Goal: Task Accomplishment & Management: Manage account settings

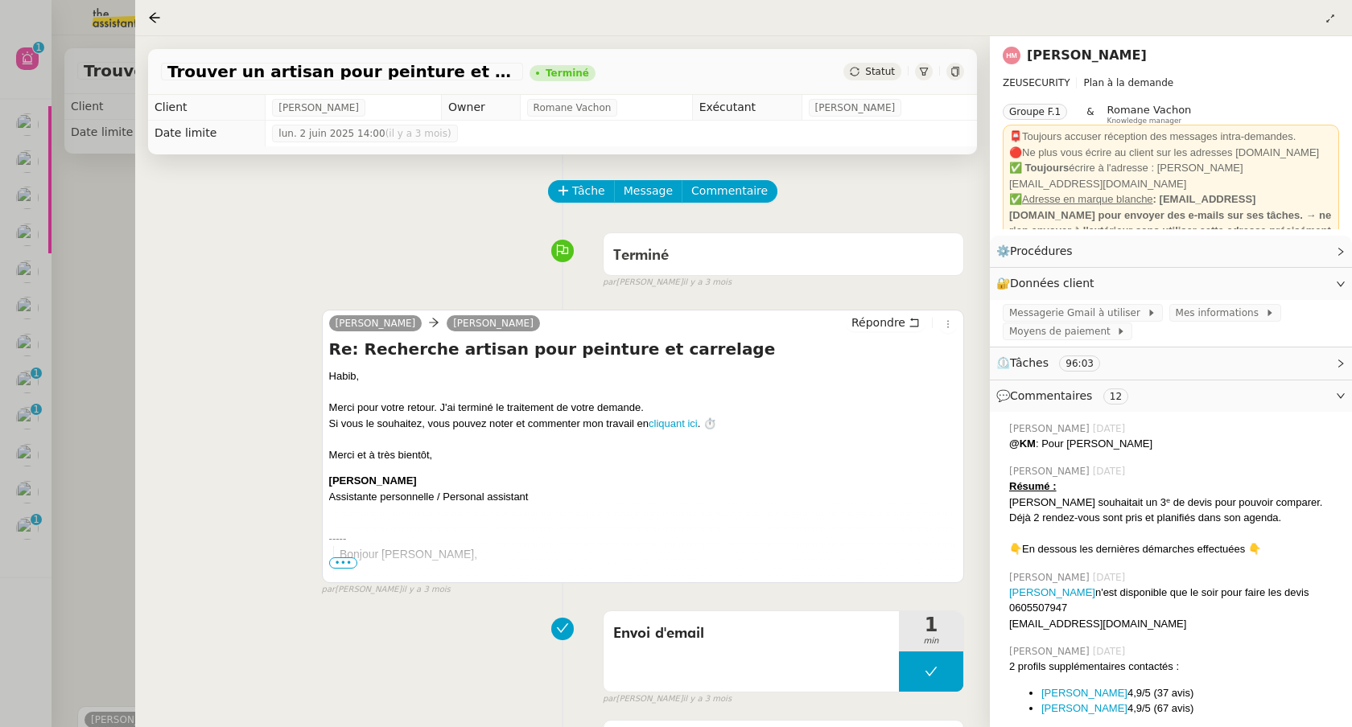
click at [72, 414] on div at bounding box center [676, 363] width 1352 height 727
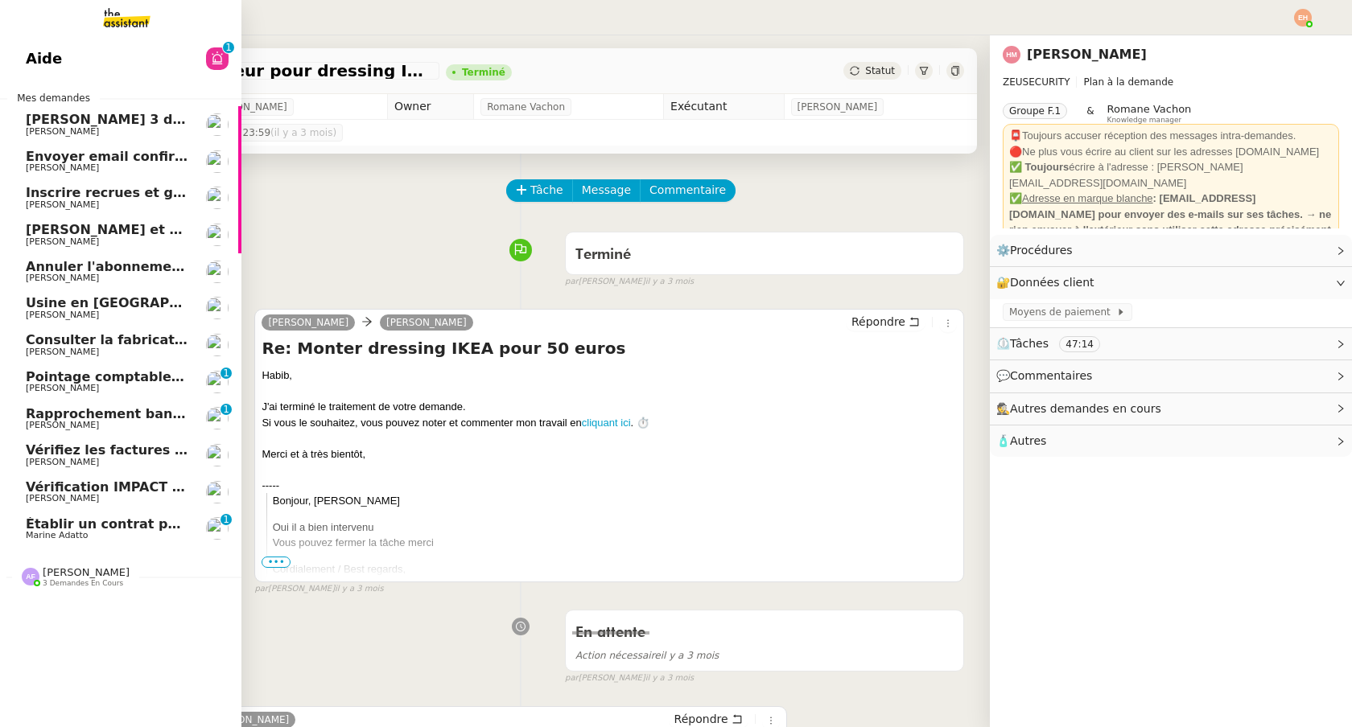
click at [39, 536] on span "Marine Adatto" at bounding box center [57, 535] width 62 height 10
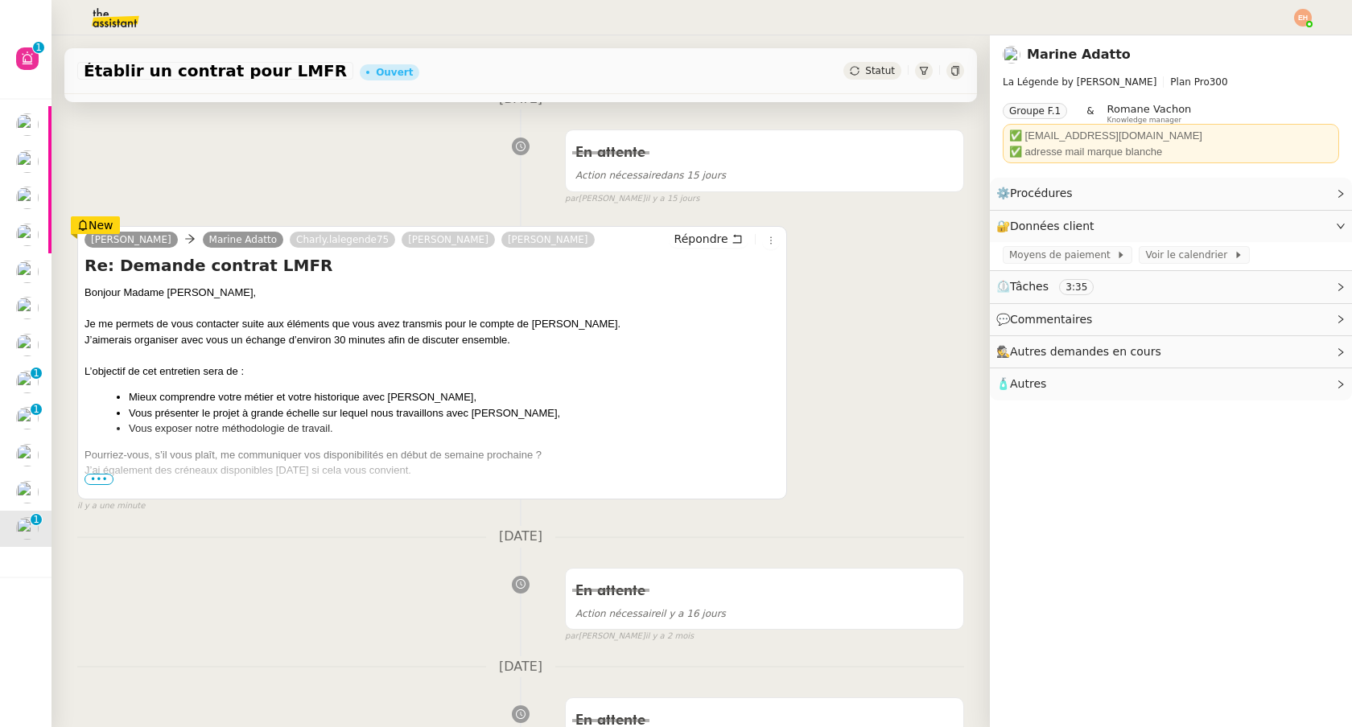
scroll to position [245, 0]
click at [98, 475] on span "•••" at bounding box center [98, 477] width 29 height 11
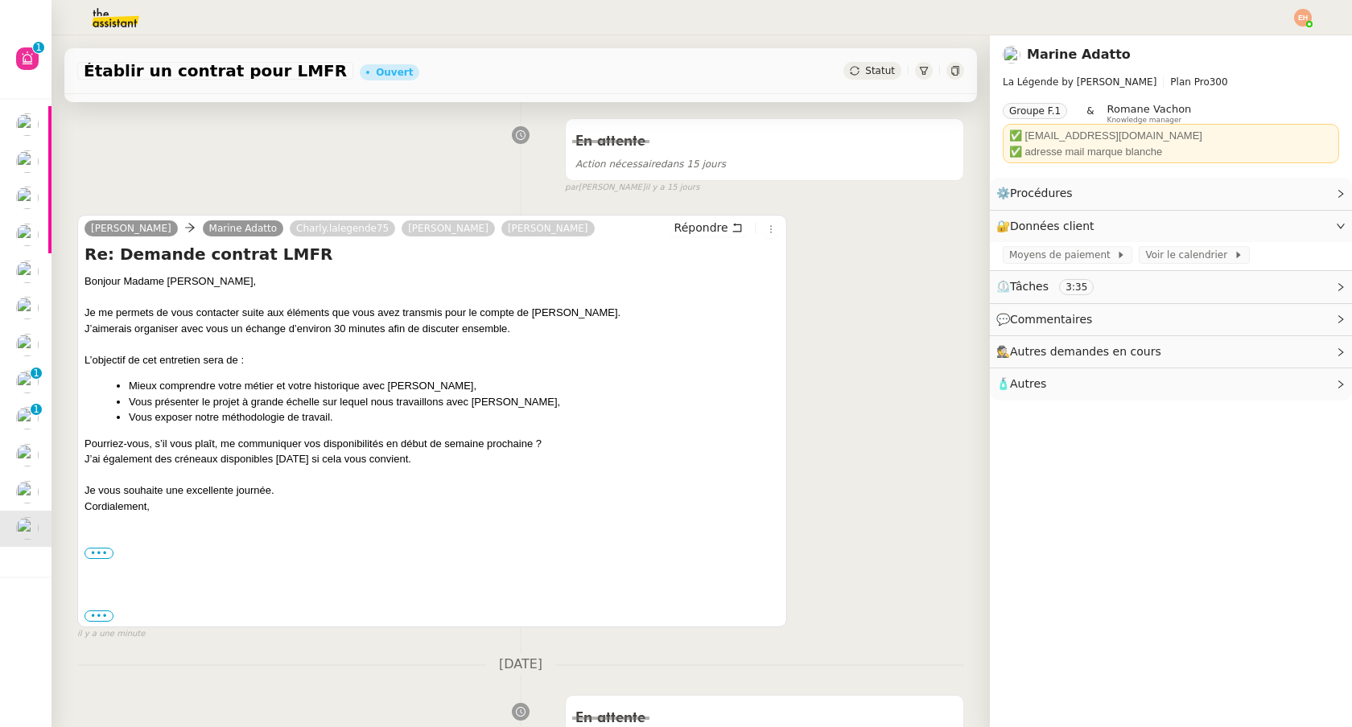
scroll to position [254, 0]
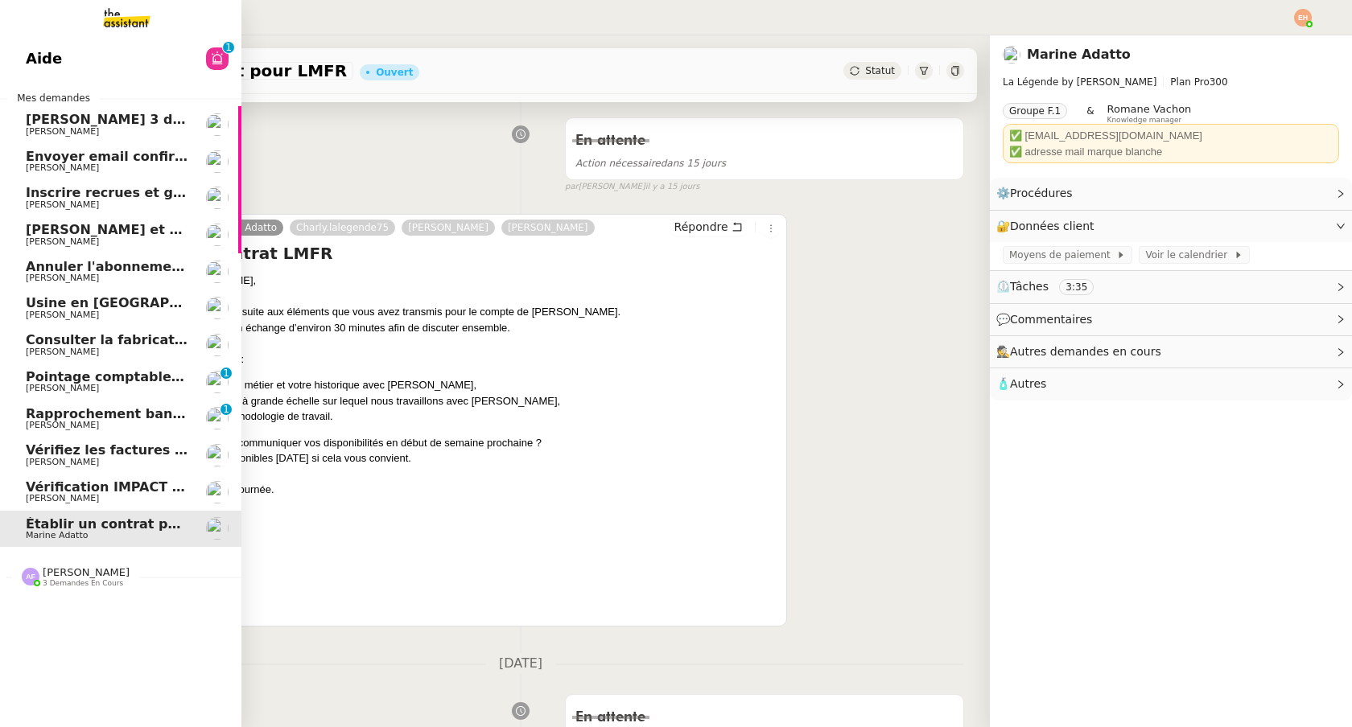
click at [44, 490] on span "Vérification IMPACT - AEPC CONCORDE" at bounding box center [165, 487] width 279 height 15
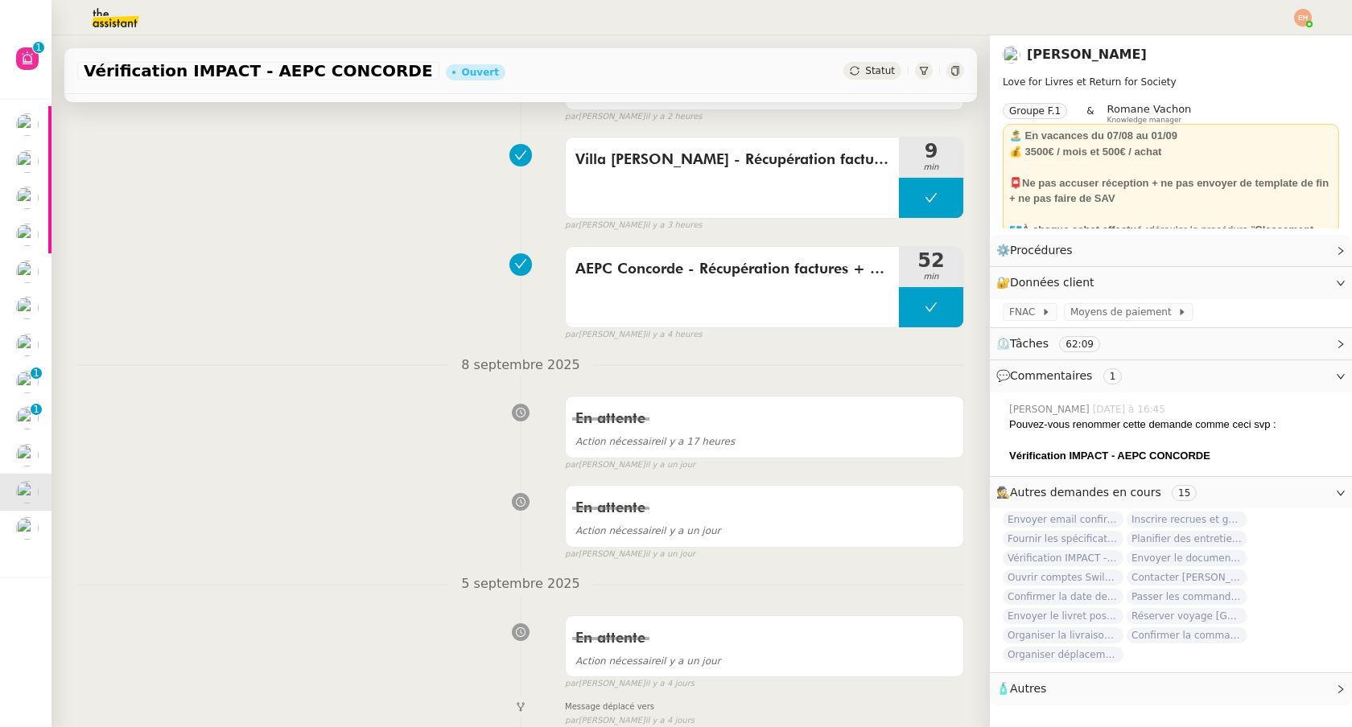
scroll to position [249, 0]
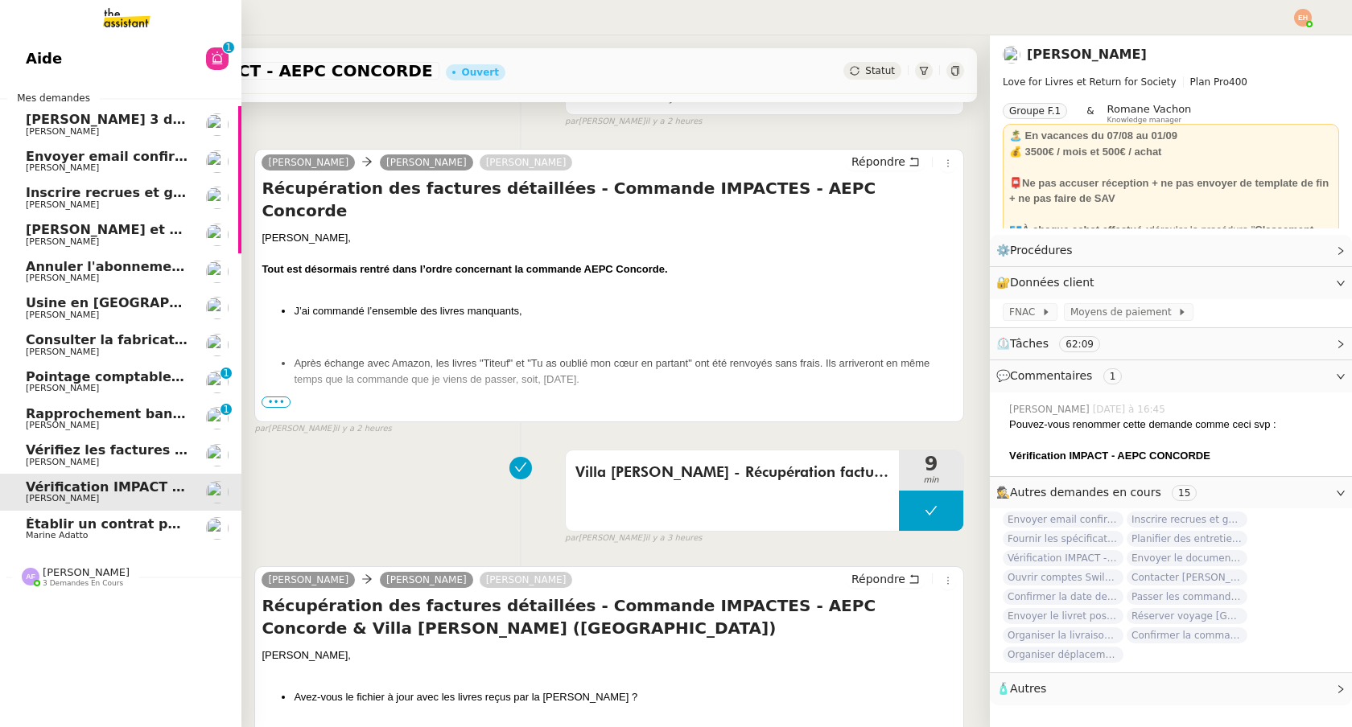
click at [31, 444] on span "Vérifiez les factures manquantes et contactez le service d'eau" at bounding box center [251, 450] width 451 height 15
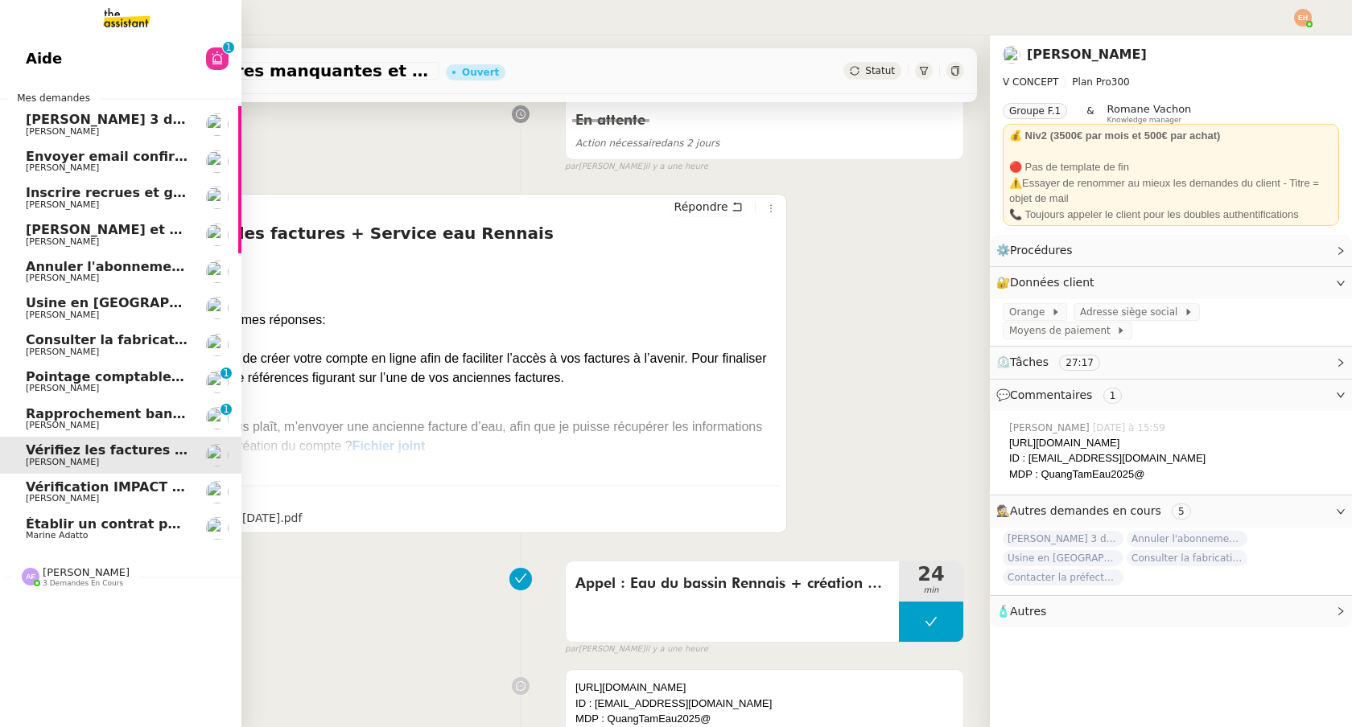
scroll to position [249, 0]
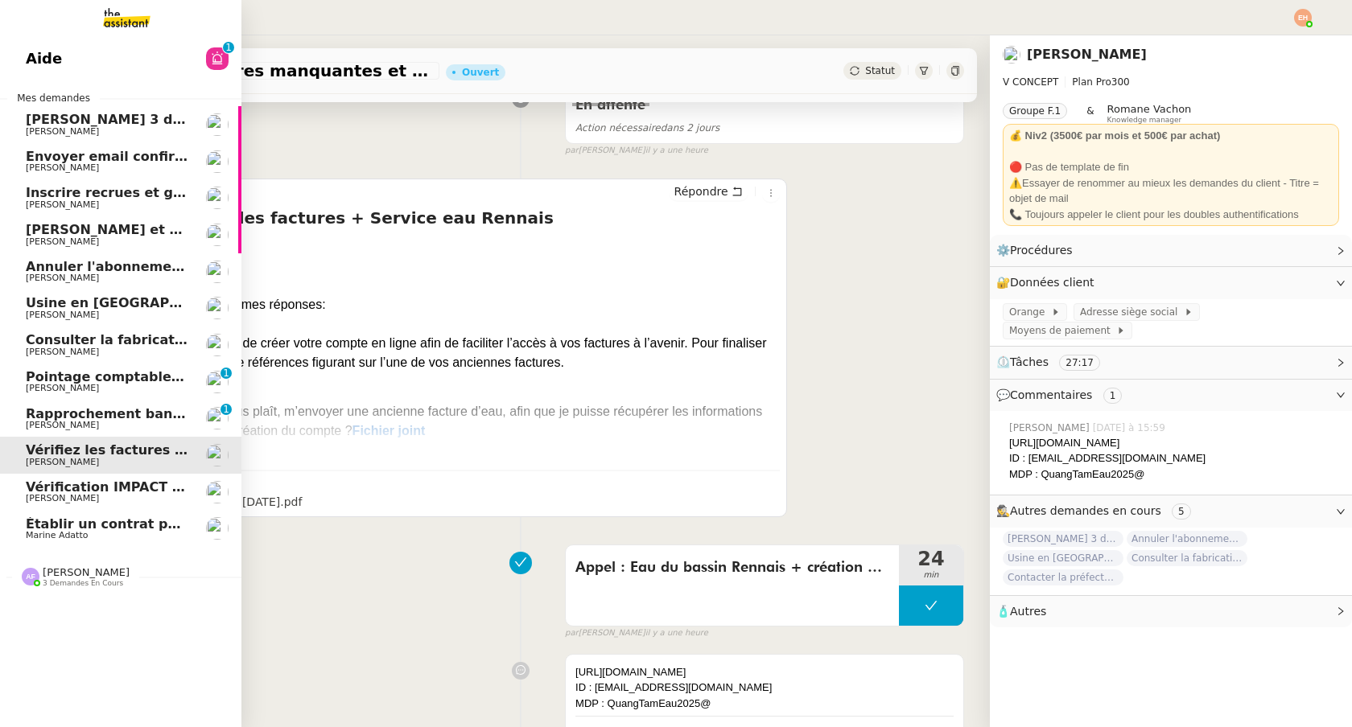
click at [171, 126] on div "Chercher 3 devis de ménage [PERSON_NAME]" at bounding box center [107, 125] width 163 height 24
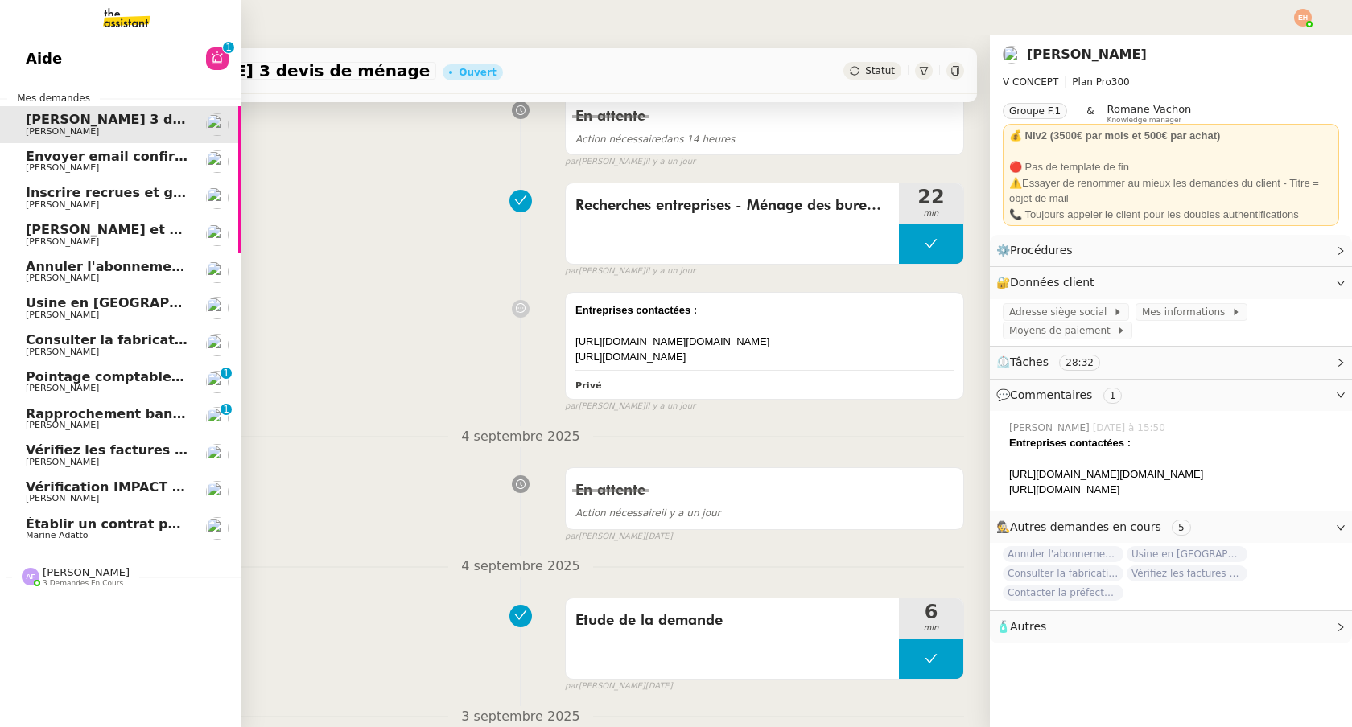
click at [158, 152] on span "Envoyer email confirmation Masterclass" at bounding box center [171, 156] width 290 height 15
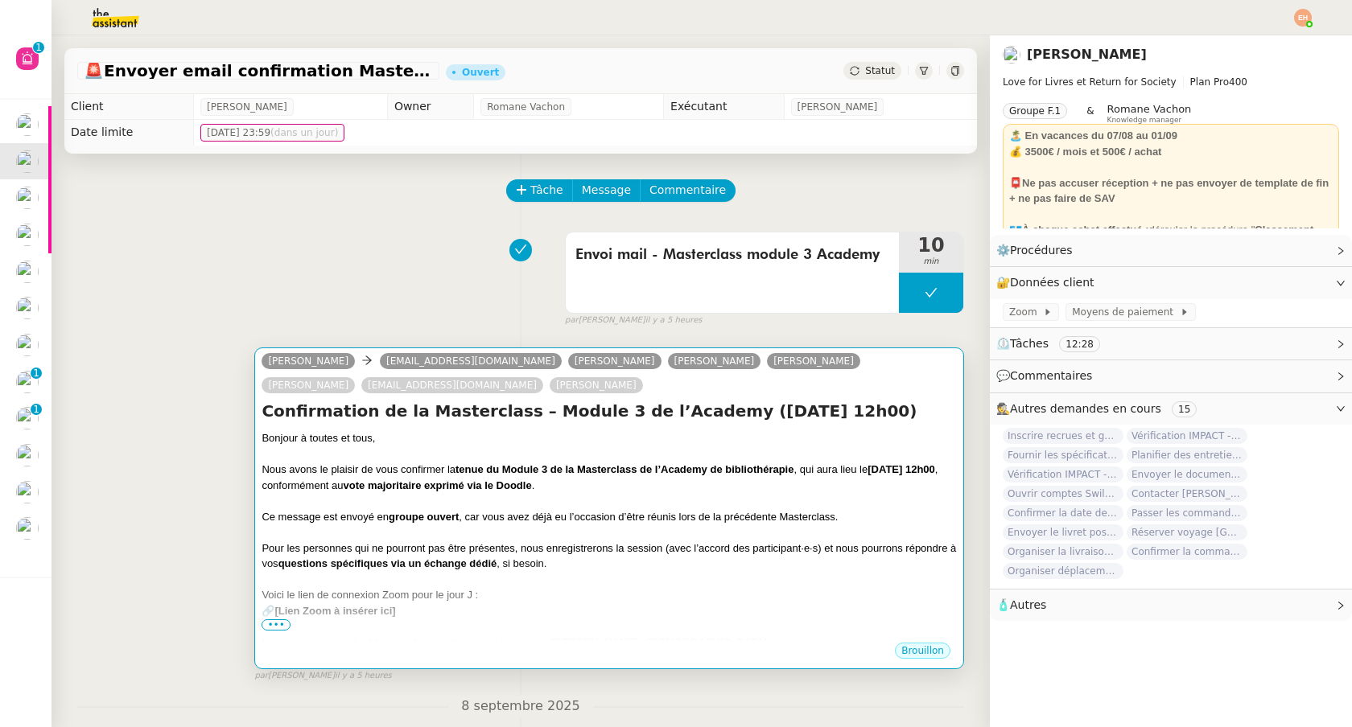
scroll to position [82, 0]
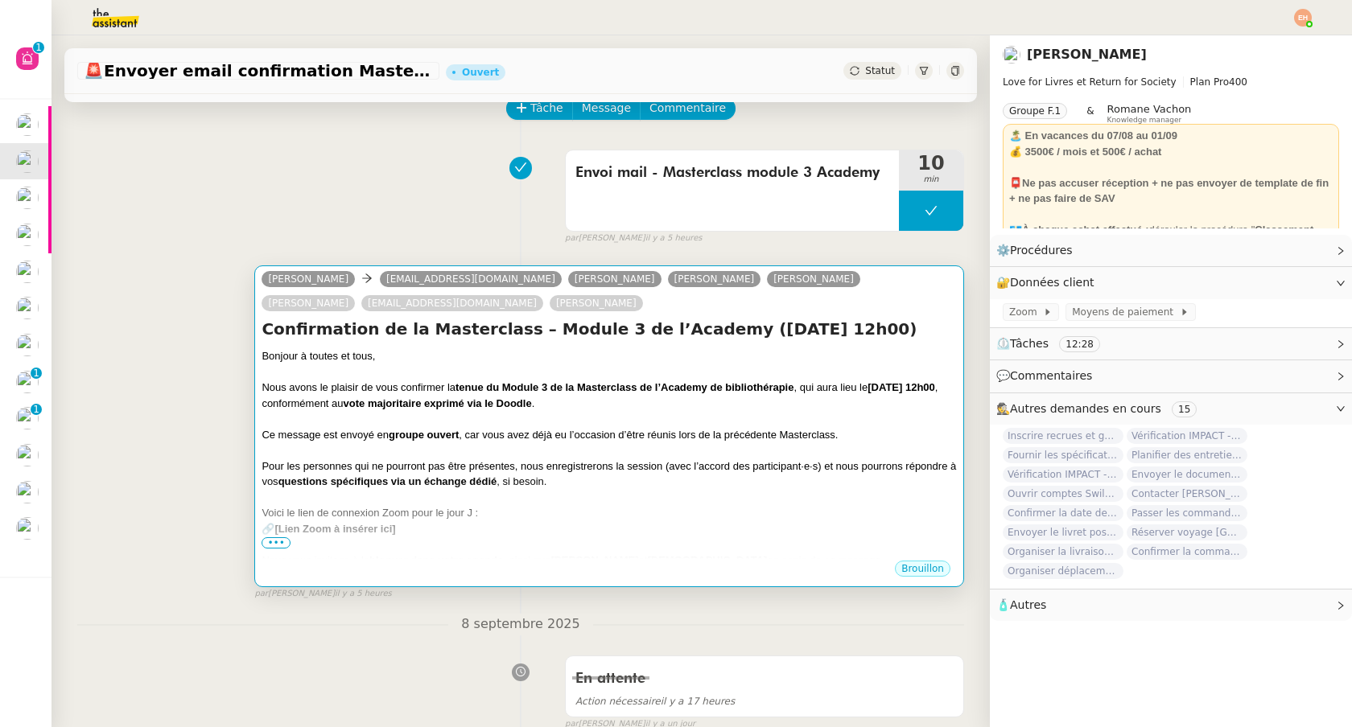
click at [867, 393] on strong "[DATE] 12h00" at bounding box center [901, 387] width 68 height 12
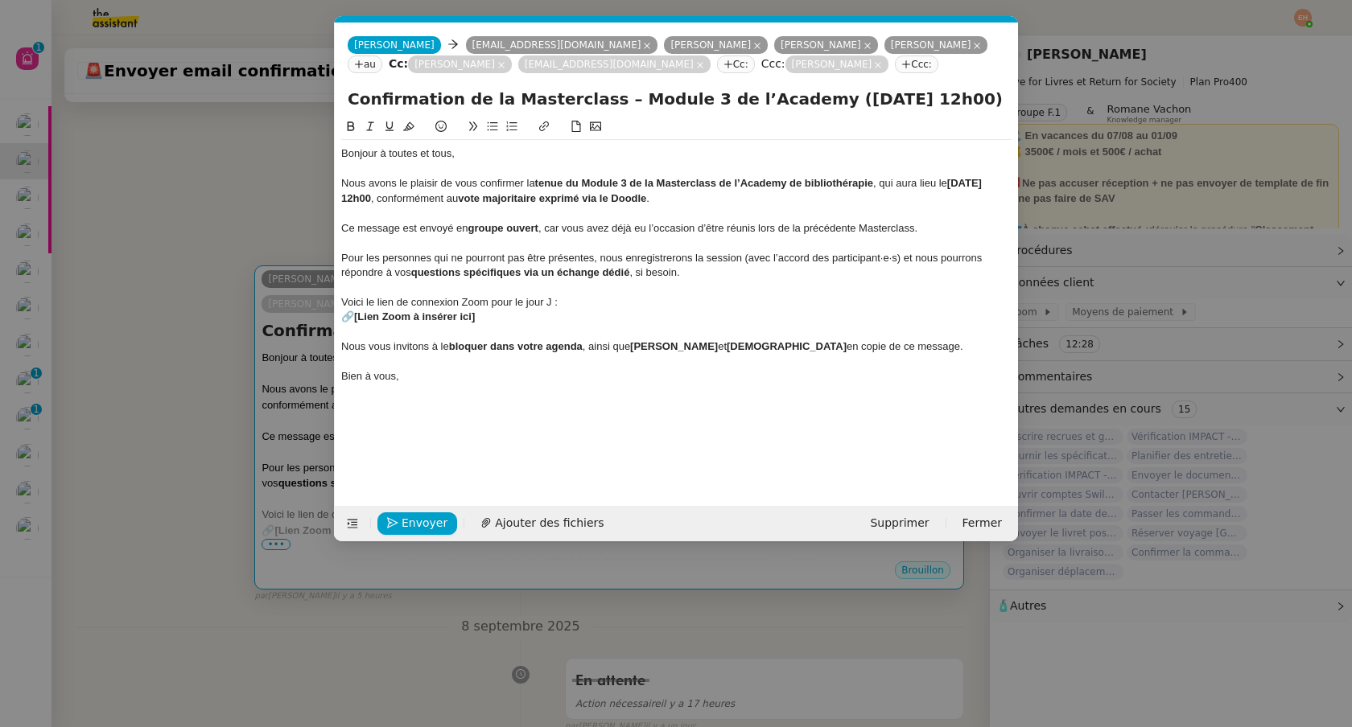
scroll to position [0, 34]
click at [542, 237] on div at bounding box center [676, 243] width 670 height 14
click at [496, 282] on div at bounding box center [676, 287] width 670 height 14
click at [553, 323] on div "🔗 [Lien Zoom à insérer ici]" at bounding box center [676, 317] width 670 height 14
click at [601, 357] on div at bounding box center [676, 362] width 670 height 14
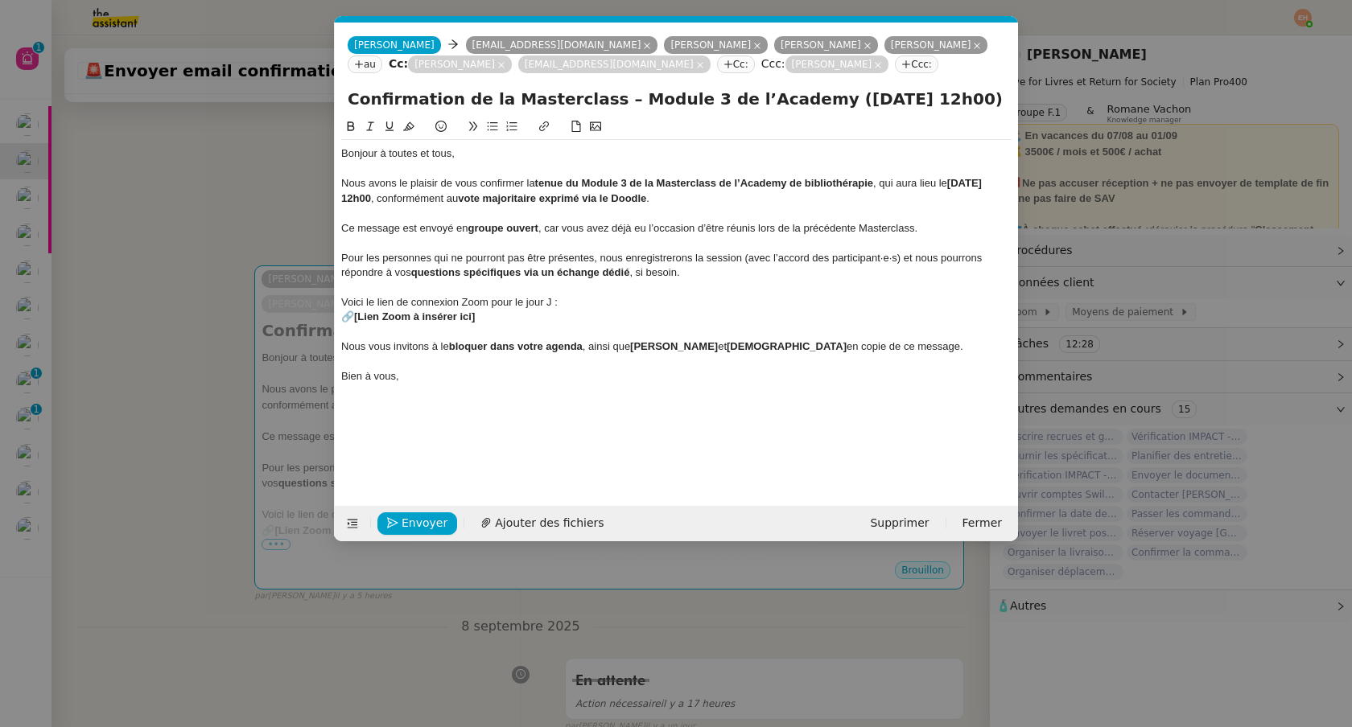
drag, startPoint x: 589, startPoint y: 348, endPoint x: 858, endPoint y: 347, distance: 268.8
click at [858, 347] on div "Nous vous invitons à le bloquer dans votre agenda , ainsi que [PERSON_NAME] et …" at bounding box center [676, 347] width 670 height 14
click at [441, 350] on div "Nous vous invitons à le bloquer dans votre agenda." at bounding box center [676, 347] width 670 height 14
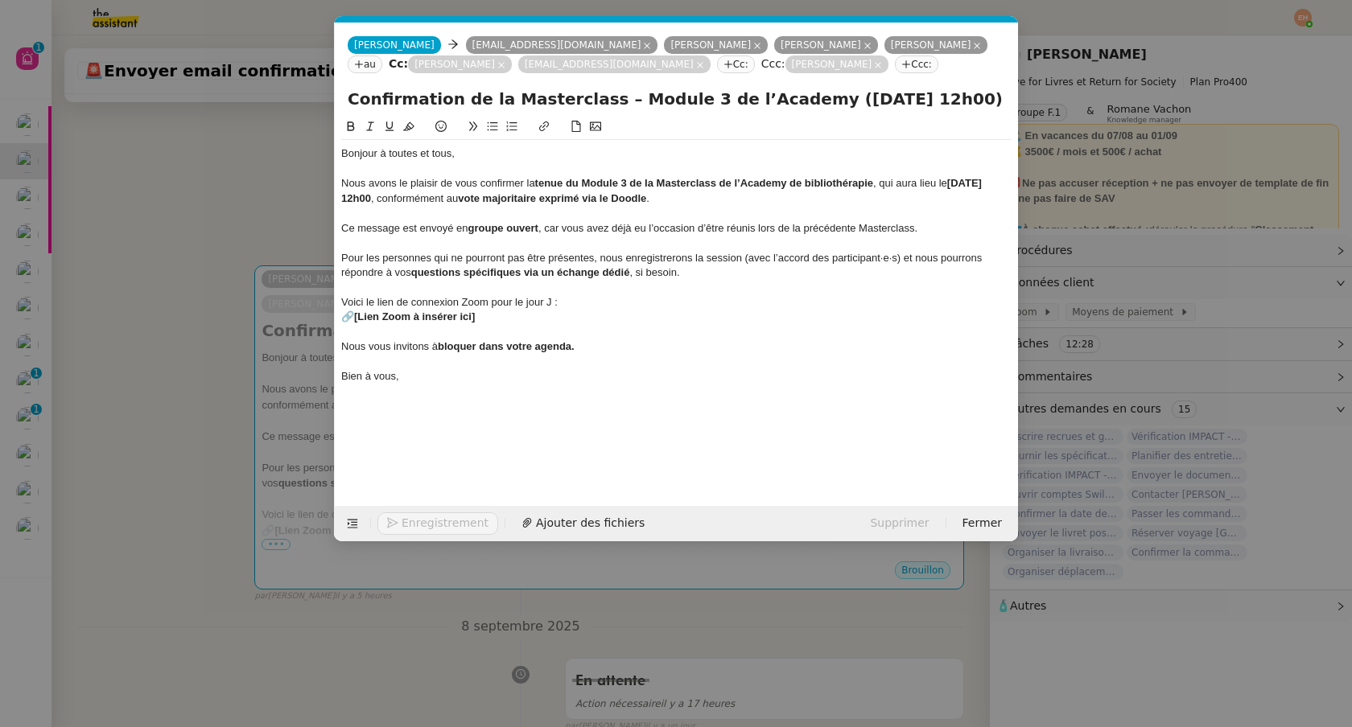
click at [486, 349] on strong "bloquer dans votre agenda." at bounding box center [506, 346] width 137 height 12
click at [482, 349] on strong "bloquer dans votre agenda." at bounding box center [506, 346] width 137 height 12
click at [492, 369] on div at bounding box center [676, 362] width 670 height 14
click at [188, 349] on nz-modal-container "Service TA - VOYAGE - PROPOSITION GLOBALE A utiliser dans le cadre de propositi…" at bounding box center [676, 363] width 1352 height 727
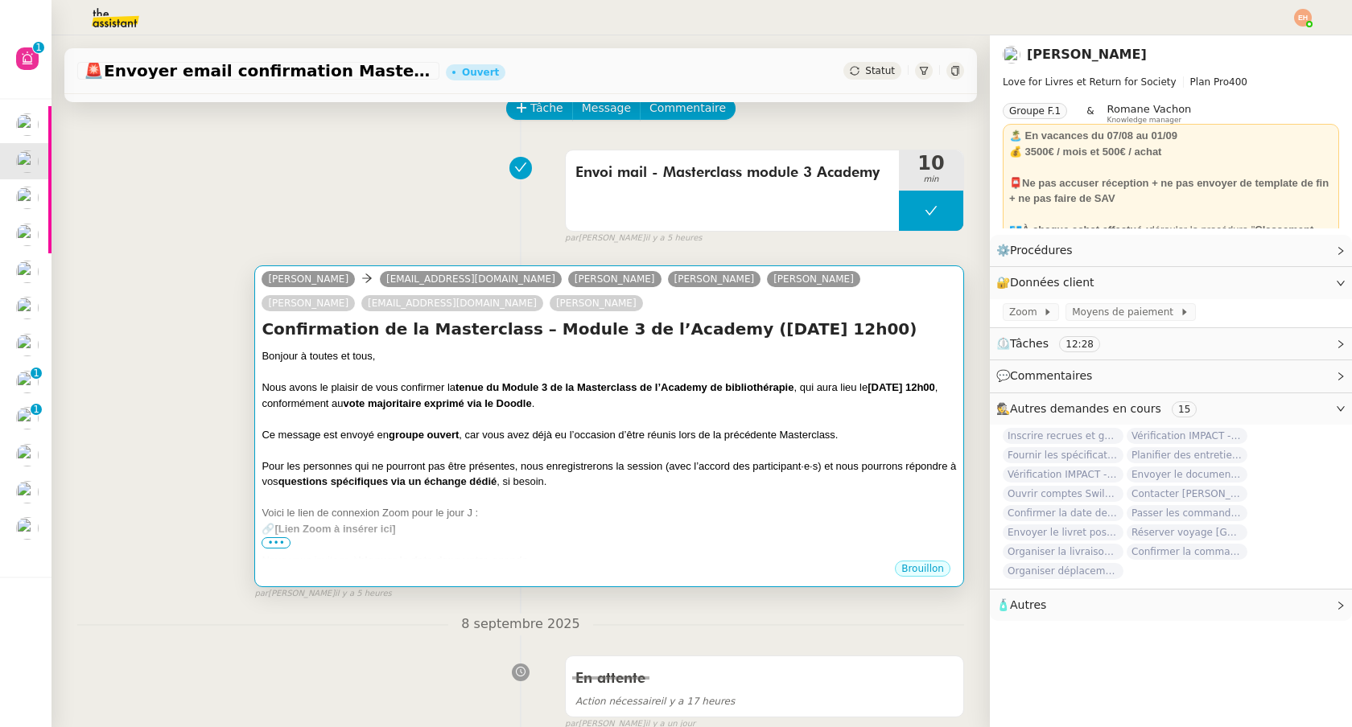
scroll to position [0, 0]
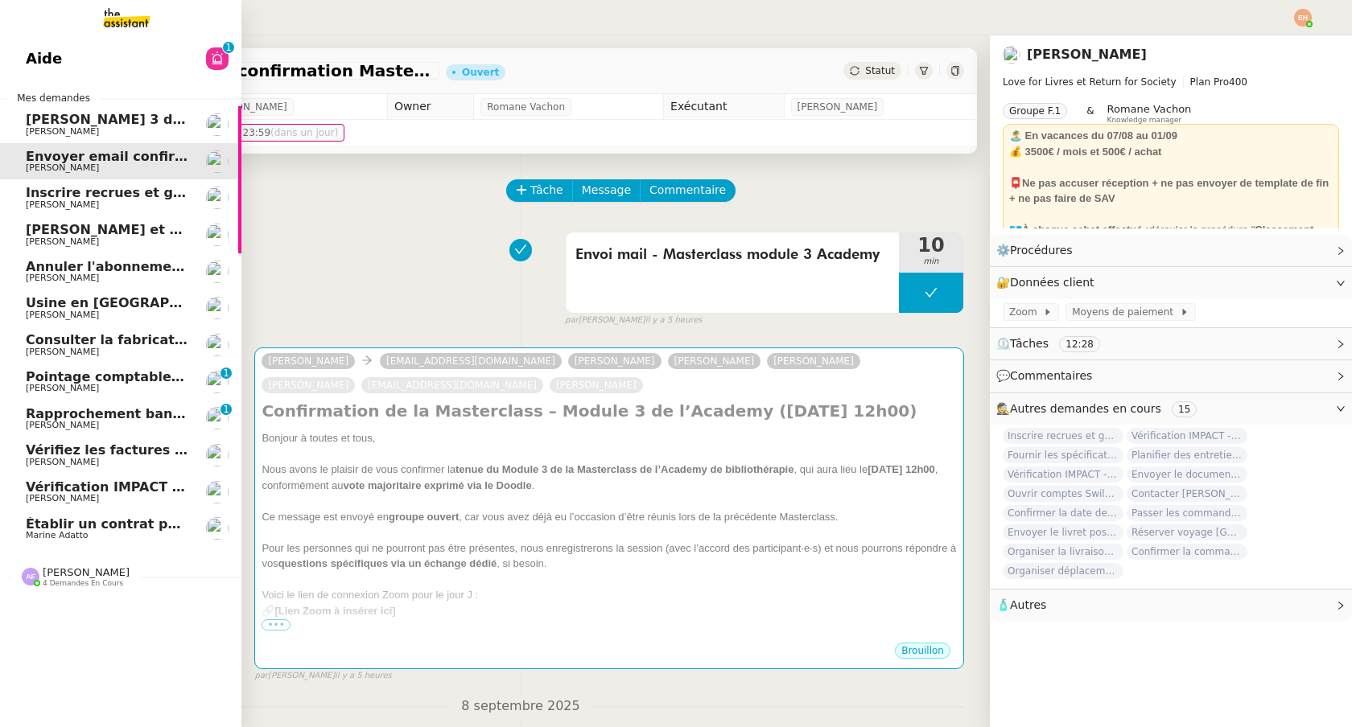
click at [184, 196] on span "Inscrire recrues et gérer fin de contrat" at bounding box center [166, 192] width 281 height 15
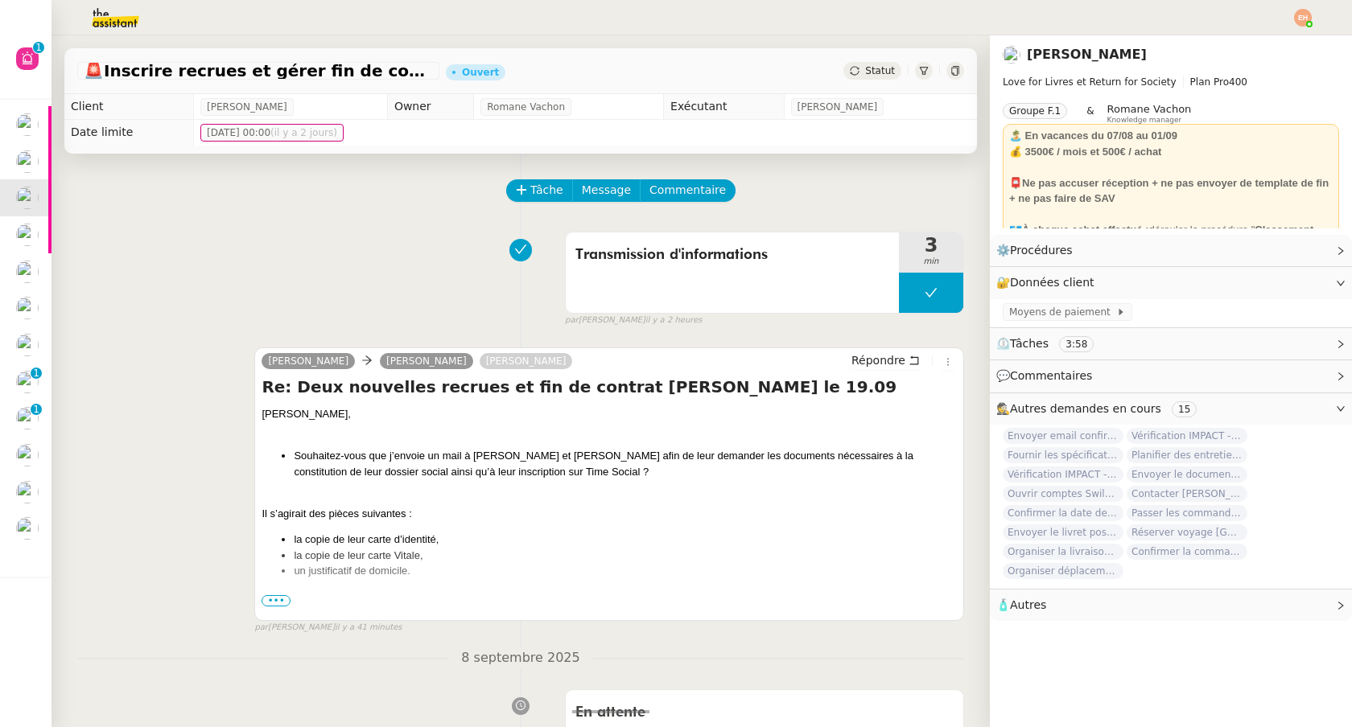
click at [885, 68] on span "Statut" at bounding box center [880, 70] width 30 height 11
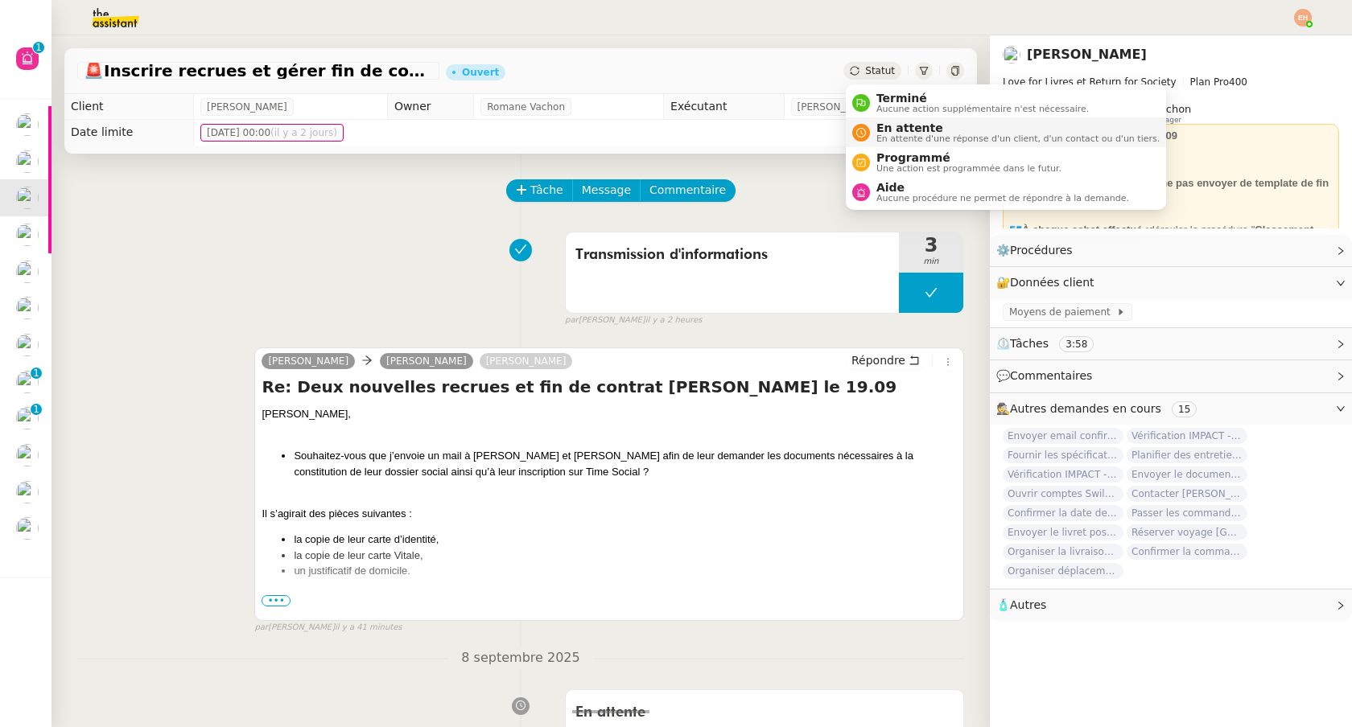
click at [929, 132] on span "En attente" at bounding box center [1017, 128] width 283 height 13
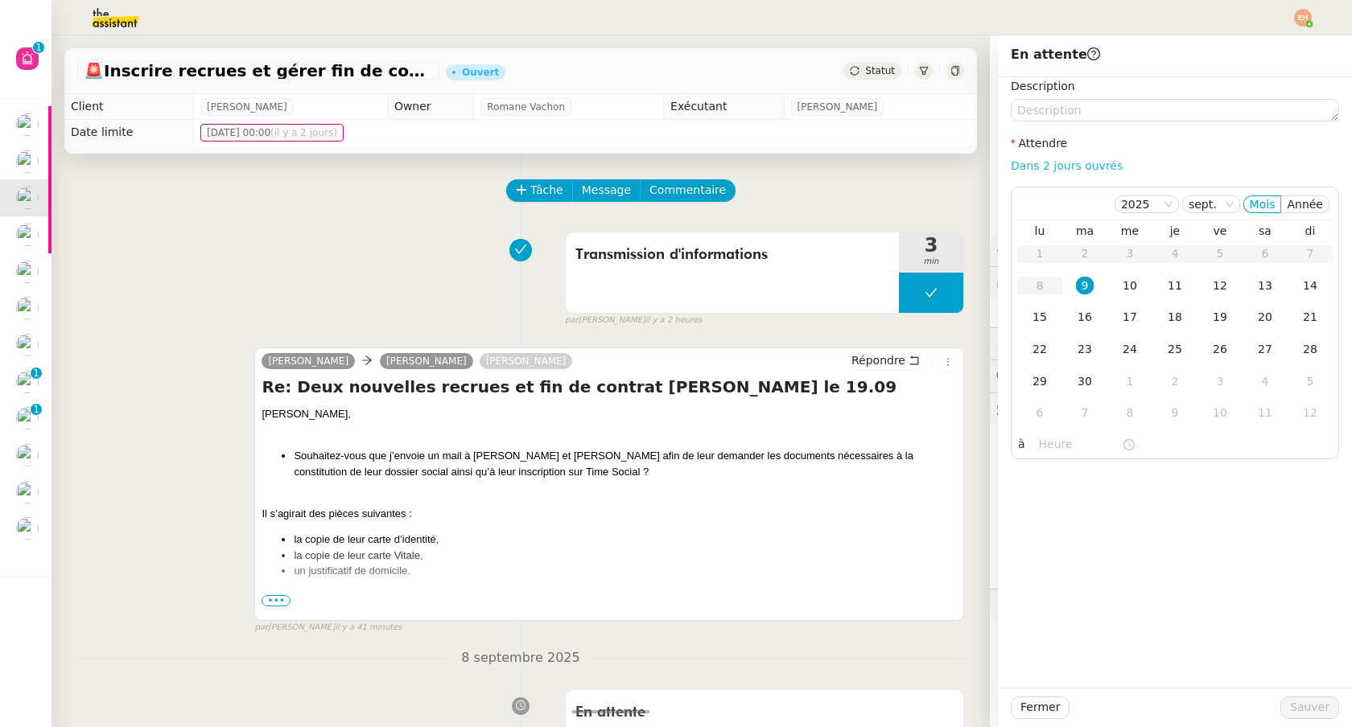
click at [1066, 167] on link "Dans 2 jours ouvrés" at bounding box center [1067, 165] width 112 height 13
type input "07:00"
click at [1288, 705] on button "Sauver" at bounding box center [1309, 708] width 59 height 23
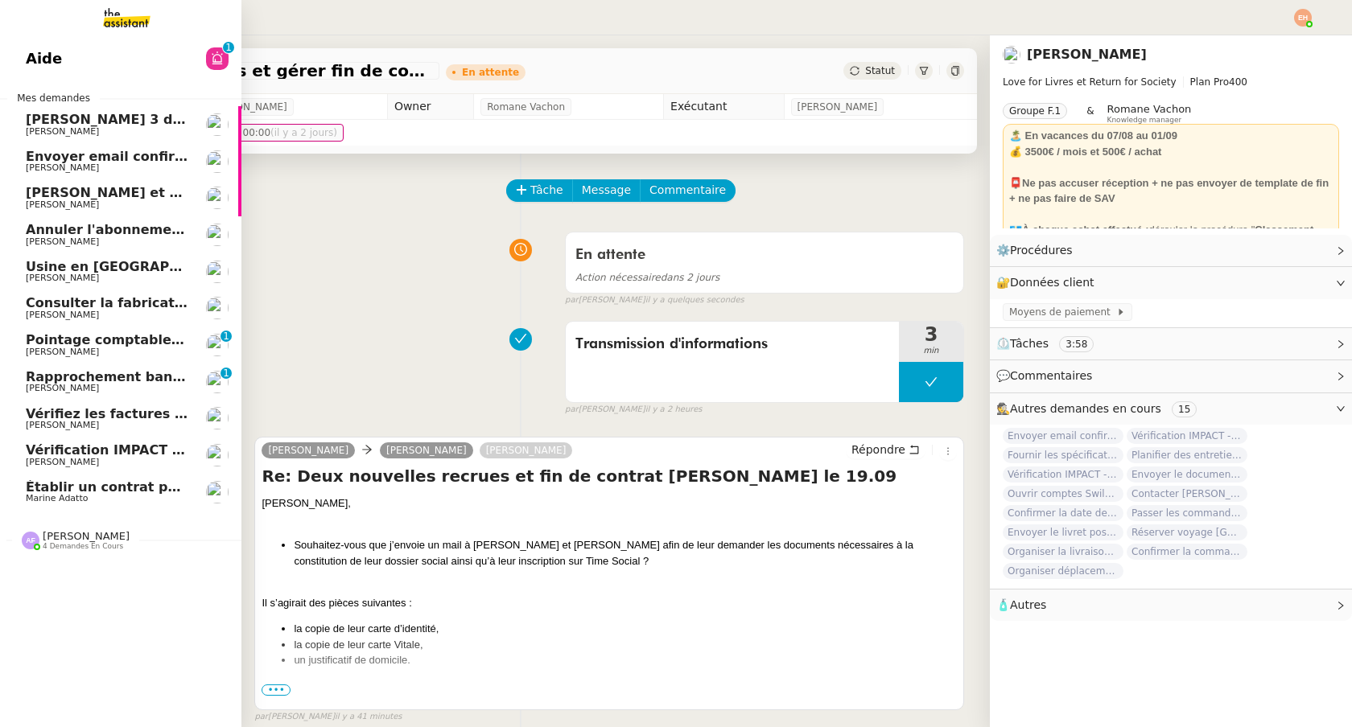
click at [56, 149] on span "Envoyer email confirmation Masterclass" at bounding box center [171, 156] width 290 height 15
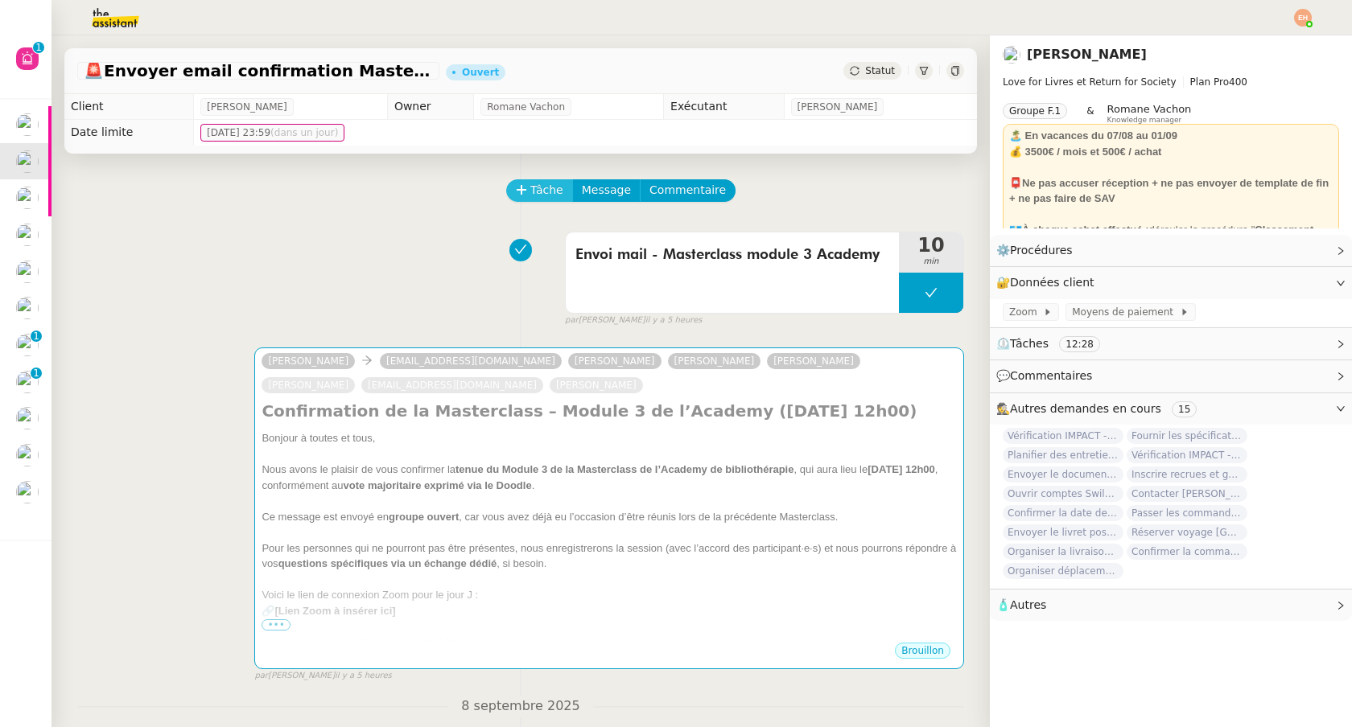
click at [524, 188] on icon at bounding box center [521, 189] width 11 height 11
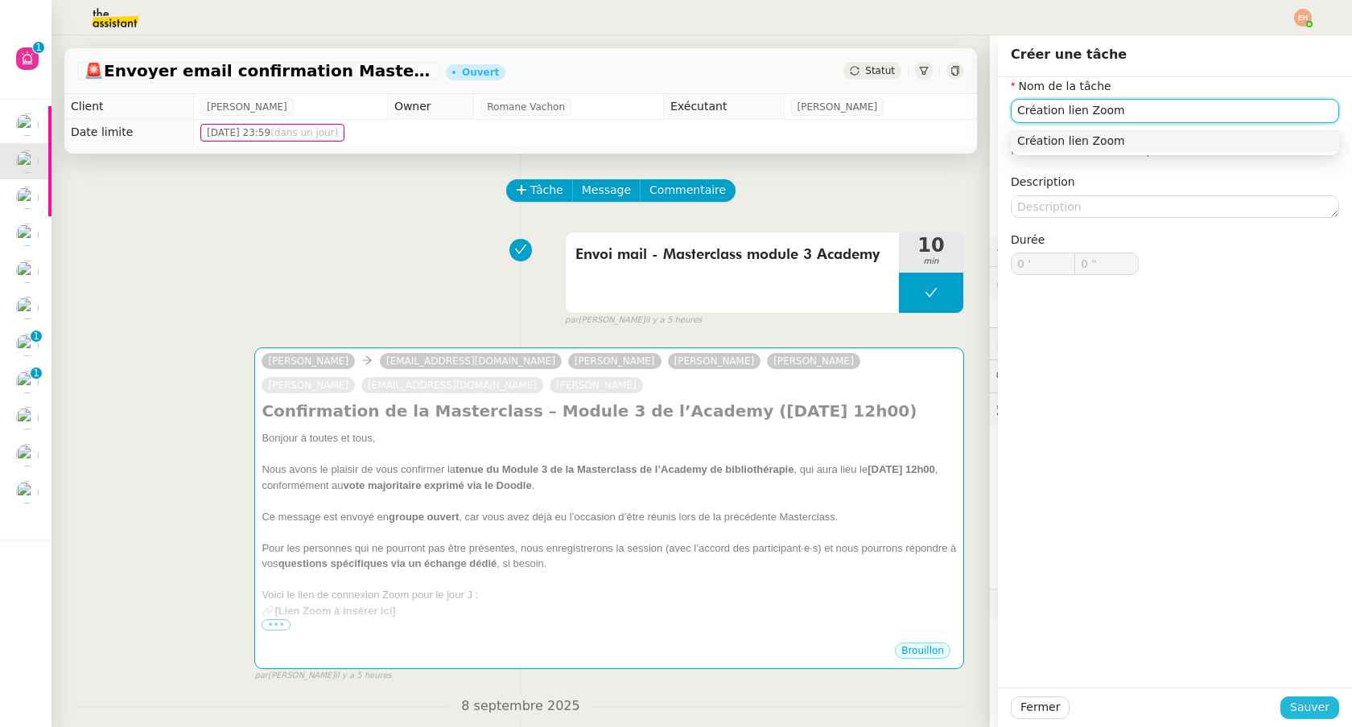
type input "Création lien Zoom"
click at [1310, 710] on span "Sauver" at bounding box center [1309, 707] width 39 height 19
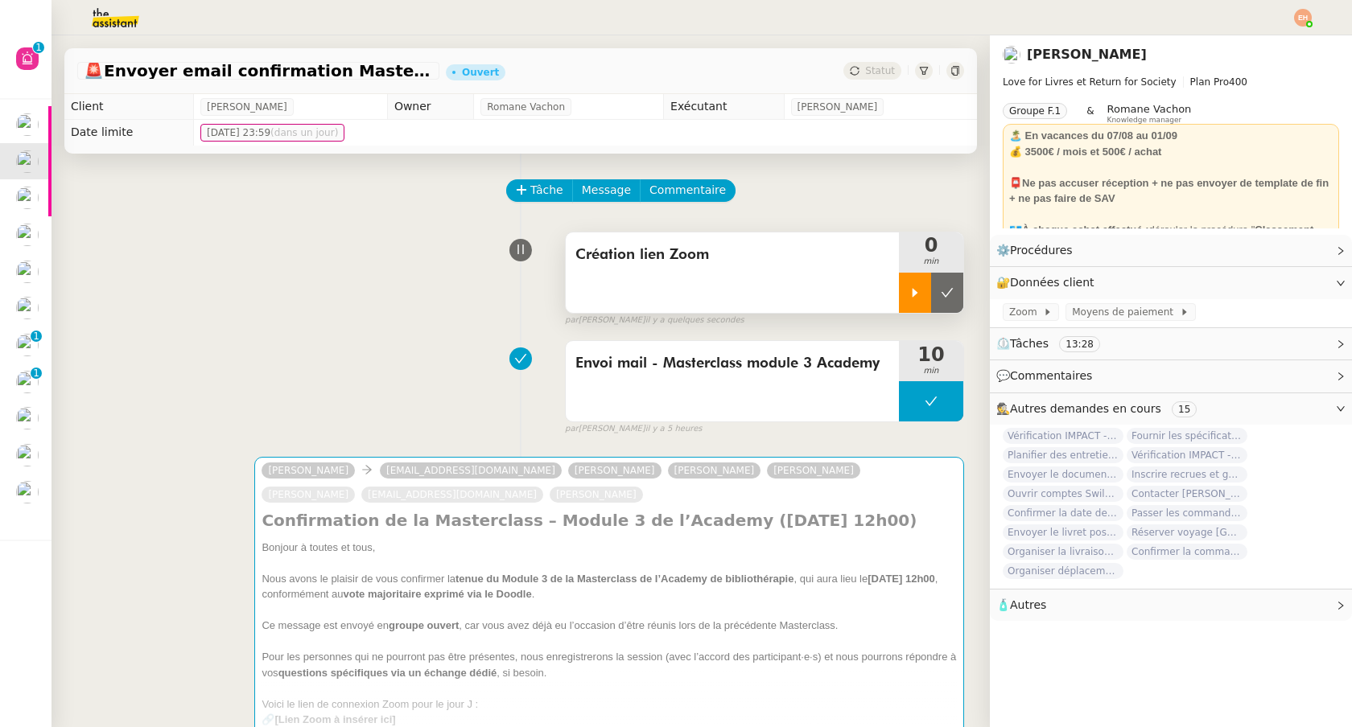
click at [916, 302] on div at bounding box center [915, 293] width 32 height 40
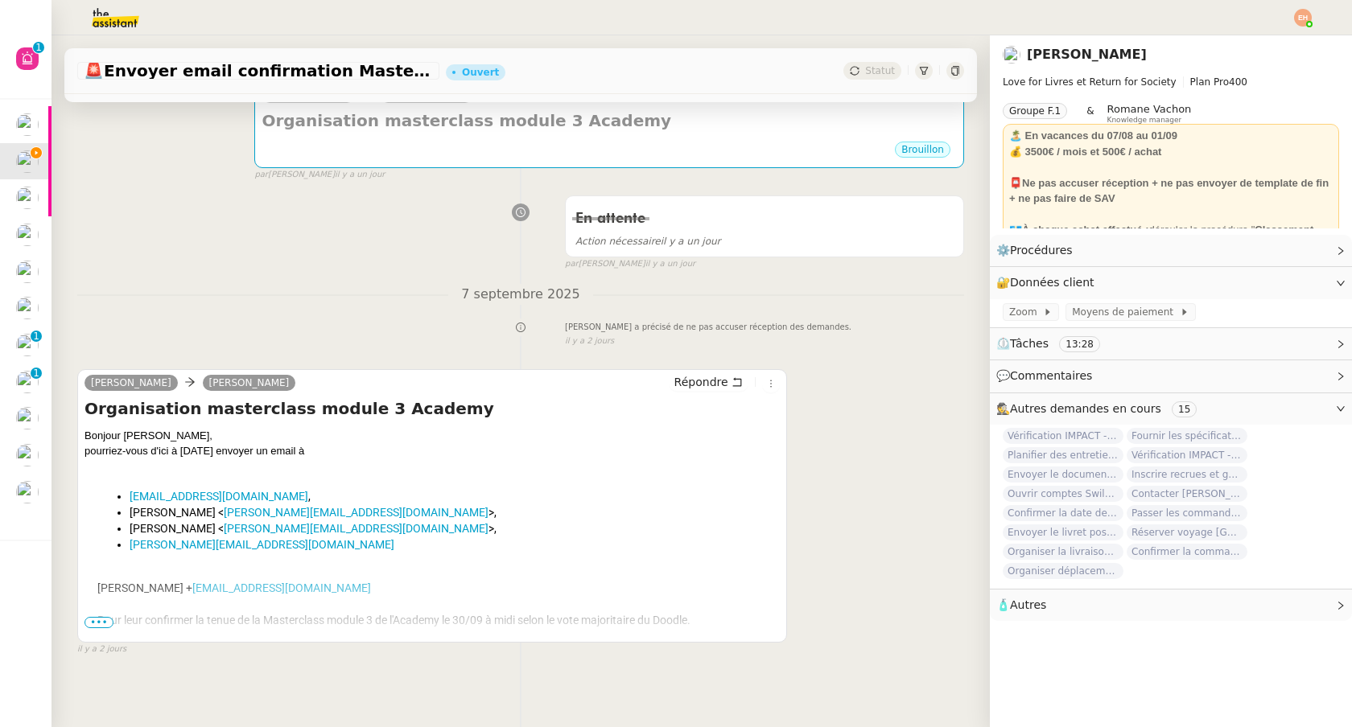
scroll to position [1522, 0]
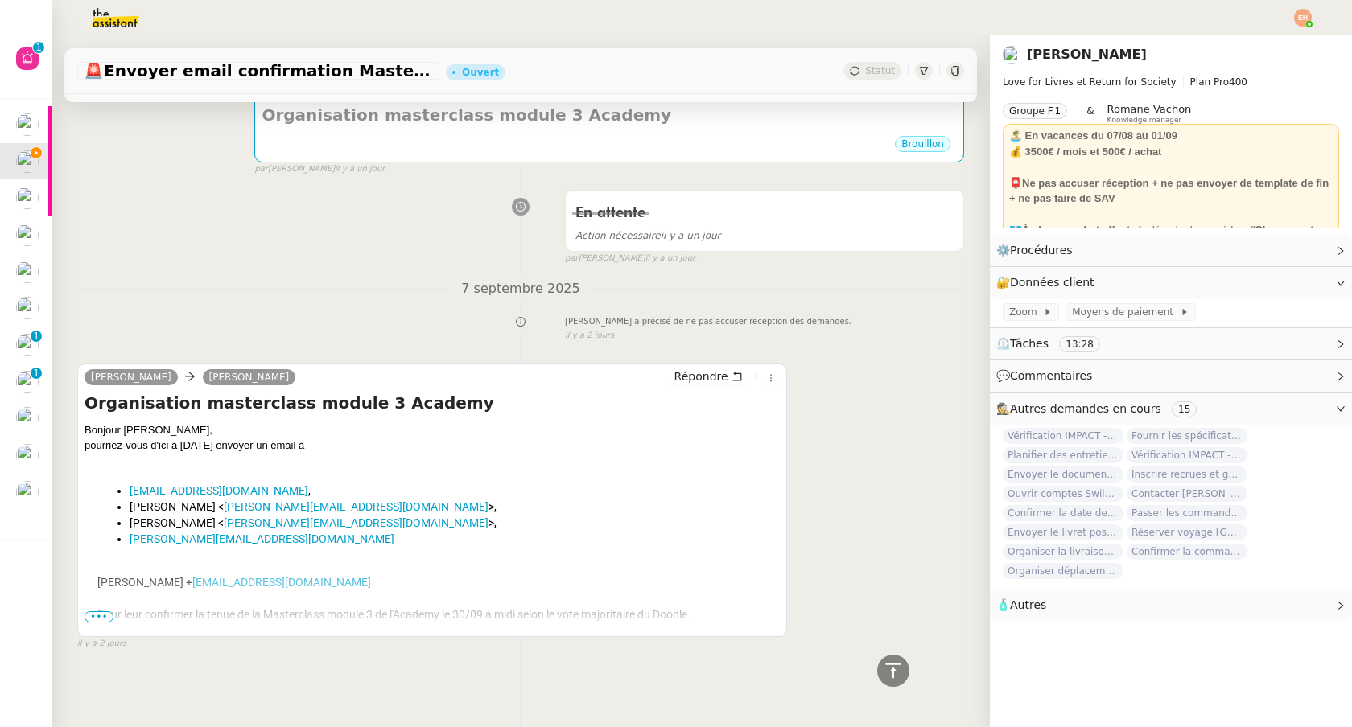
click at [100, 612] on span "•••" at bounding box center [98, 617] width 29 height 11
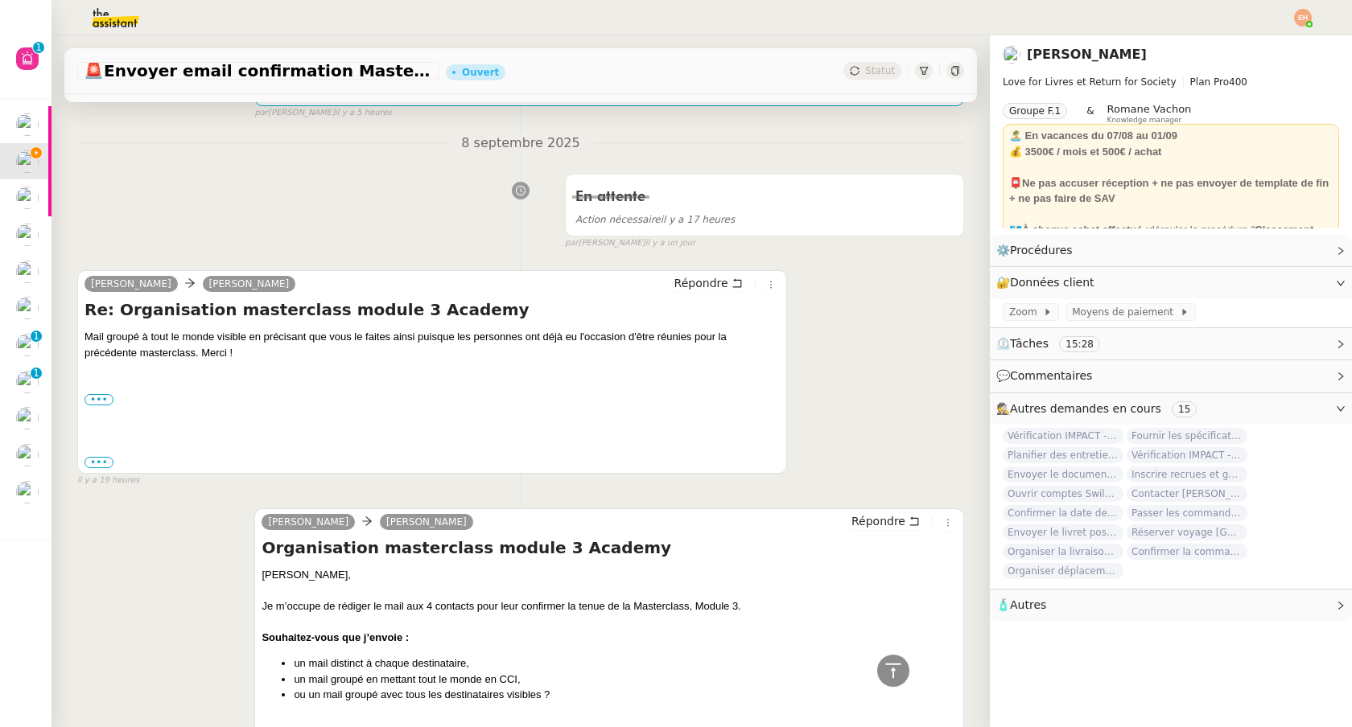
scroll to position [0, 0]
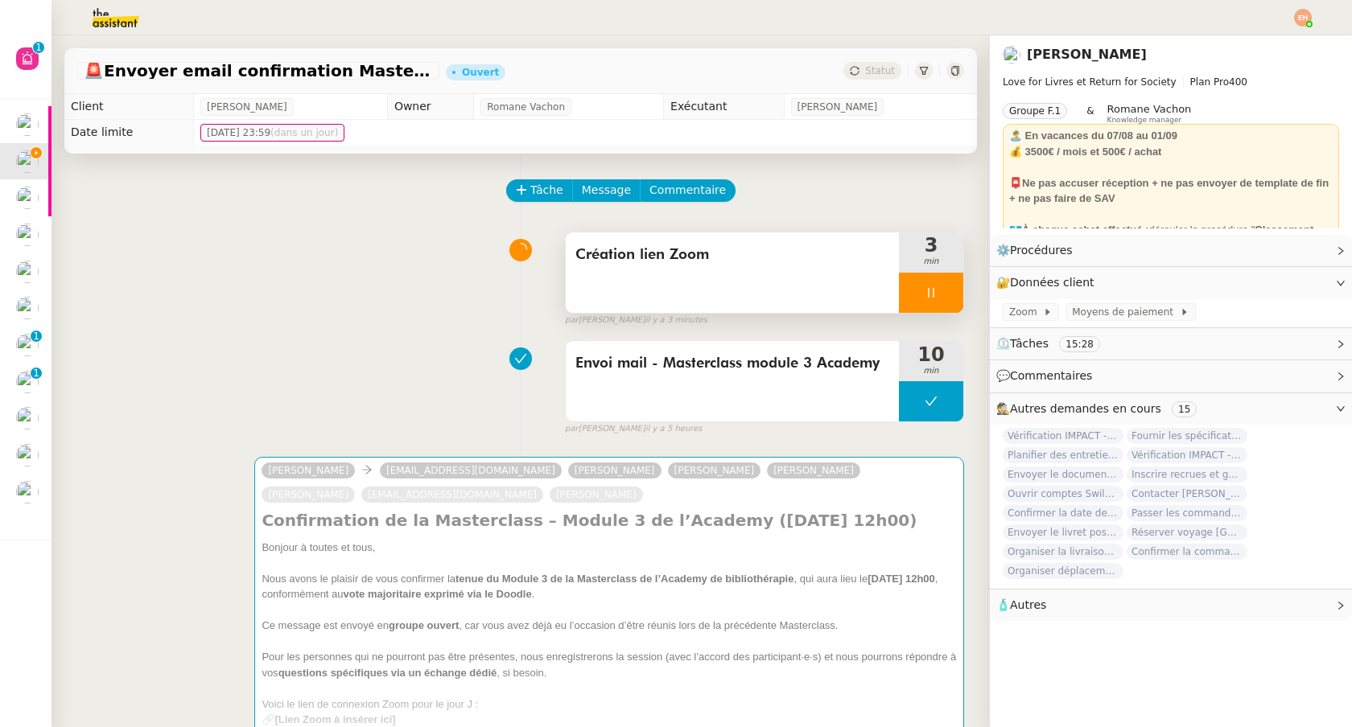
click at [937, 294] on icon at bounding box center [931, 292] width 13 height 13
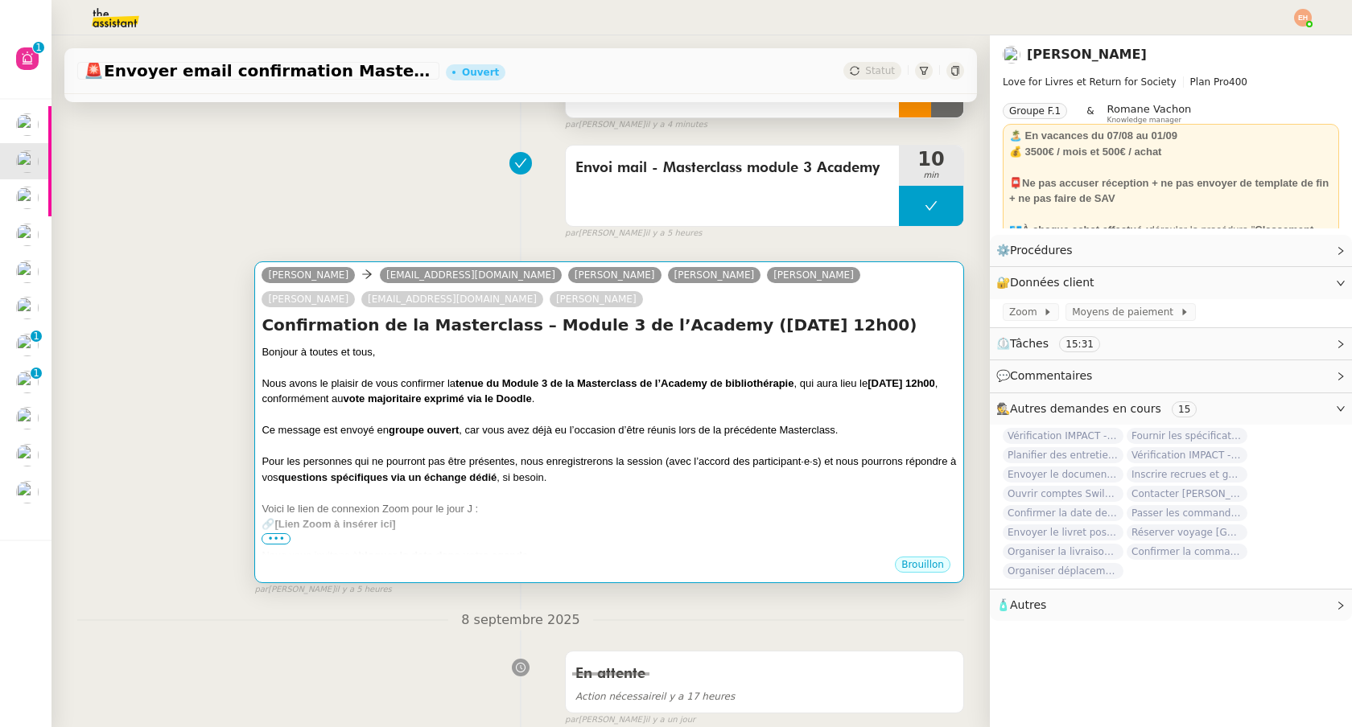
scroll to position [486, 0]
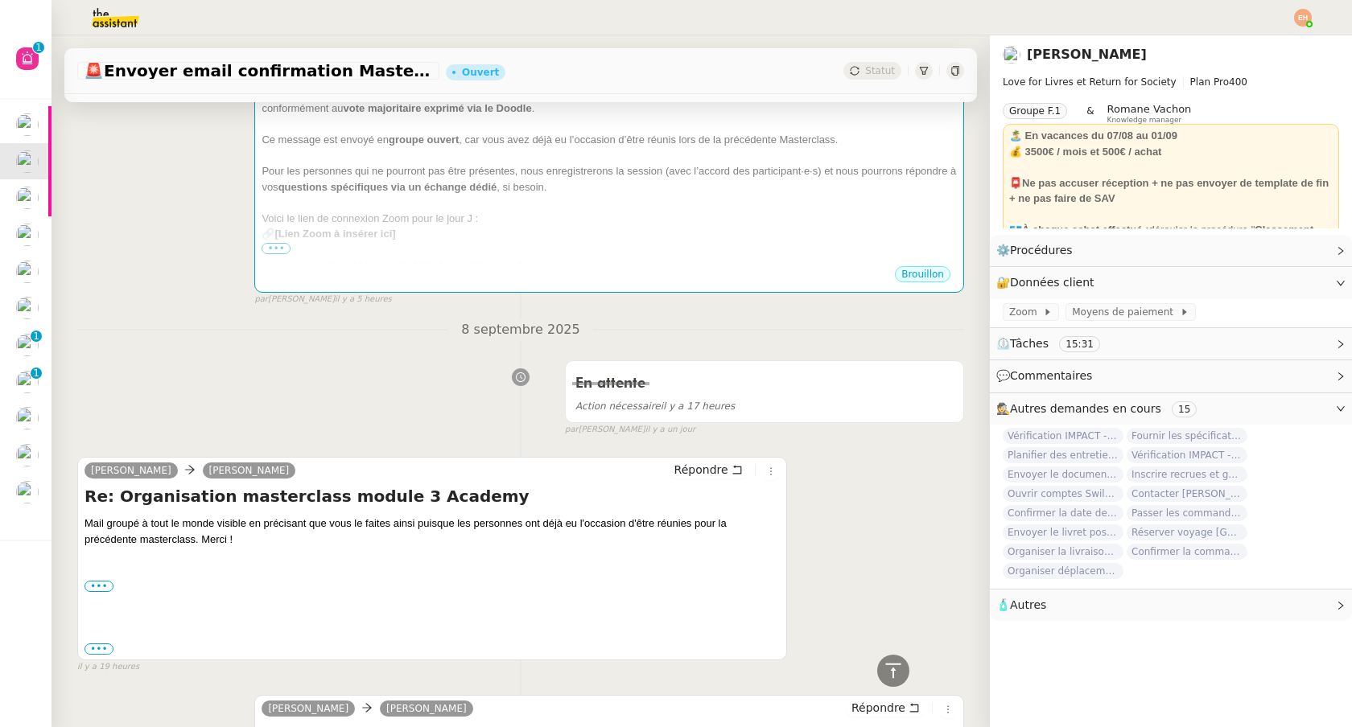
click at [719, 459] on div "[PERSON_NAME] MAS [PERSON_NAME] Répondre Re: Organisation masterclass module 3 …" at bounding box center [432, 559] width 710 height 204
click at [718, 471] on span "Répondre" at bounding box center [701, 470] width 54 height 16
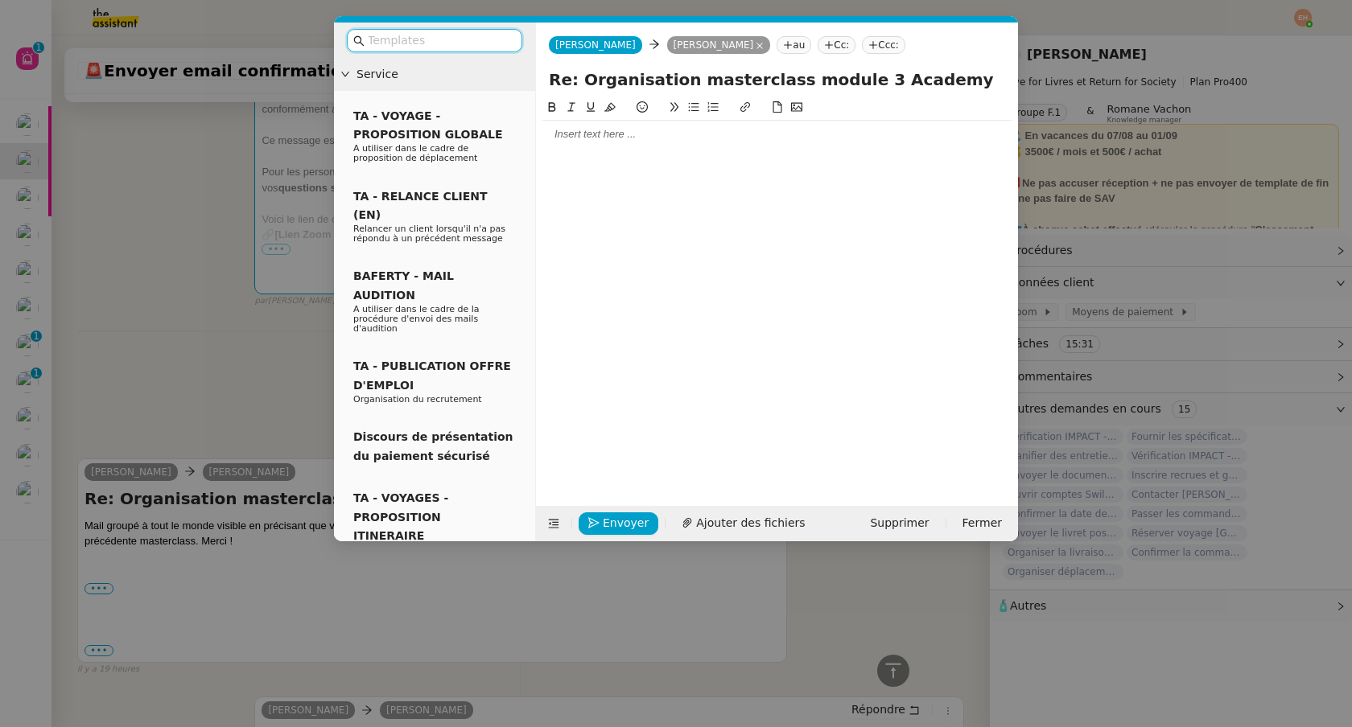
scroll to position [610, 0]
click at [649, 131] on div at bounding box center [776, 134] width 469 height 14
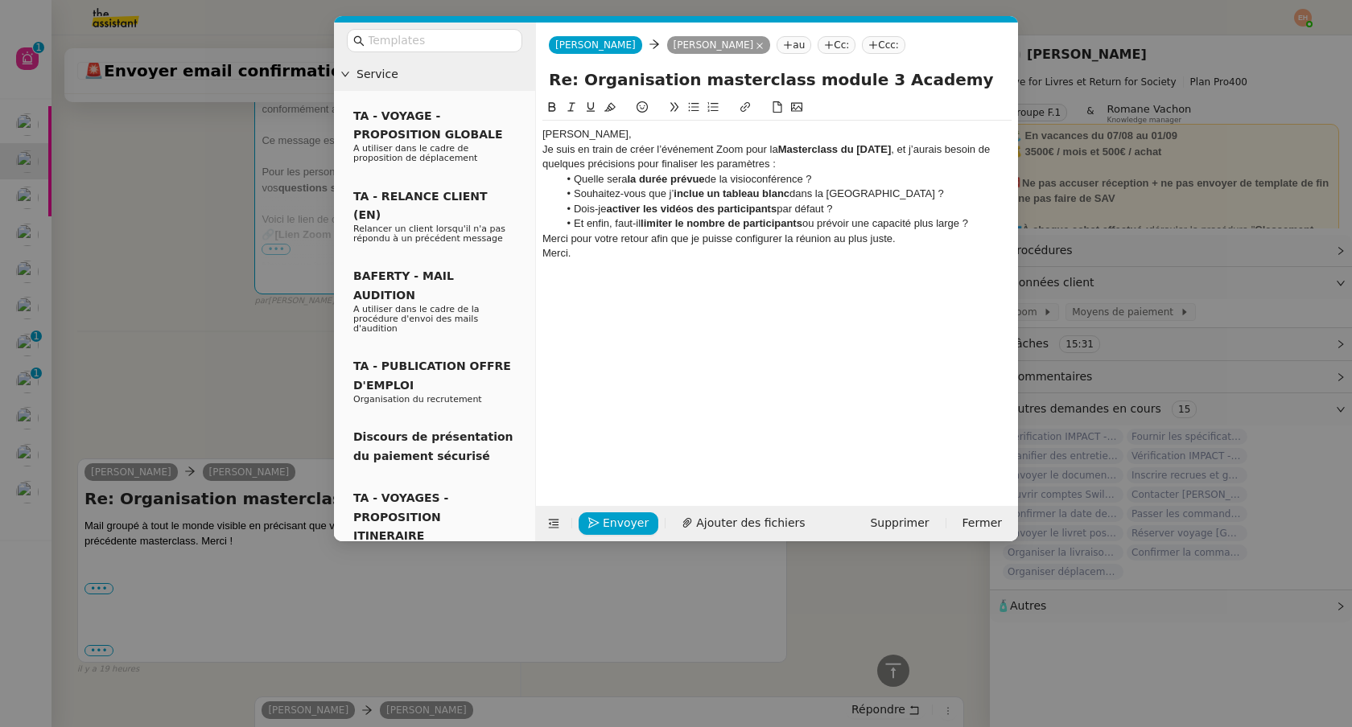
scroll to position [0, 0]
click at [641, 131] on div "[PERSON_NAME]," at bounding box center [776, 134] width 469 height 14
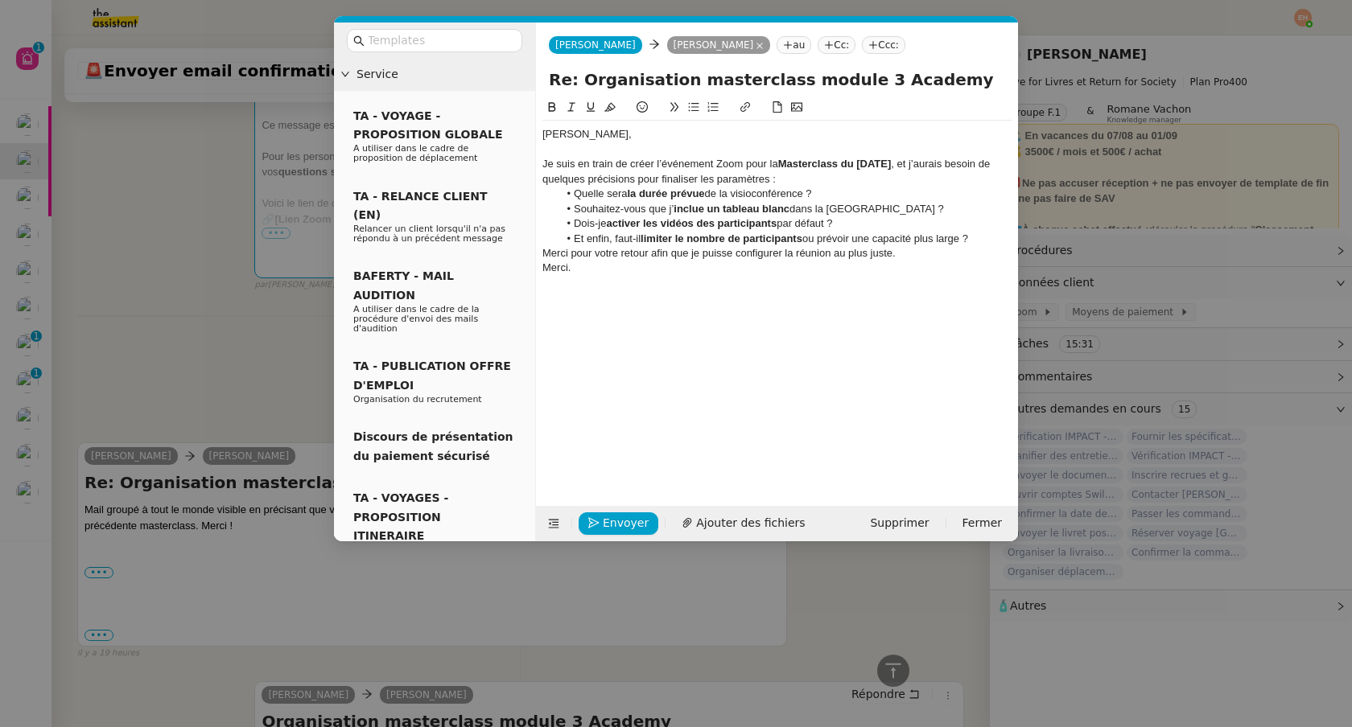
scroll to position [804, 0]
click at [895, 179] on div "Je suis en train de créer l’événement Zoom pour la Masterclass du [DATE] , et j…" at bounding box center [776, 172] width 469 height 30
click at [842, 246] on div "Merci pour votre retour afin que je puisse configurer la réunion au plus juste." at bounding box center [776, 253] width 469 height 14
click at [863, 179] on div "Je suis en train de créer l’événement Zoom pour la Masterclass du [DATE], et j’…" at bounding box center [776, 172] width 469 height 30
click at [840, 182] on div "Je suis en train de créer l’événement Zoom pour la Masterclass du [DATE], et j’…" at bounding box center [776, 172] width 469 height 30
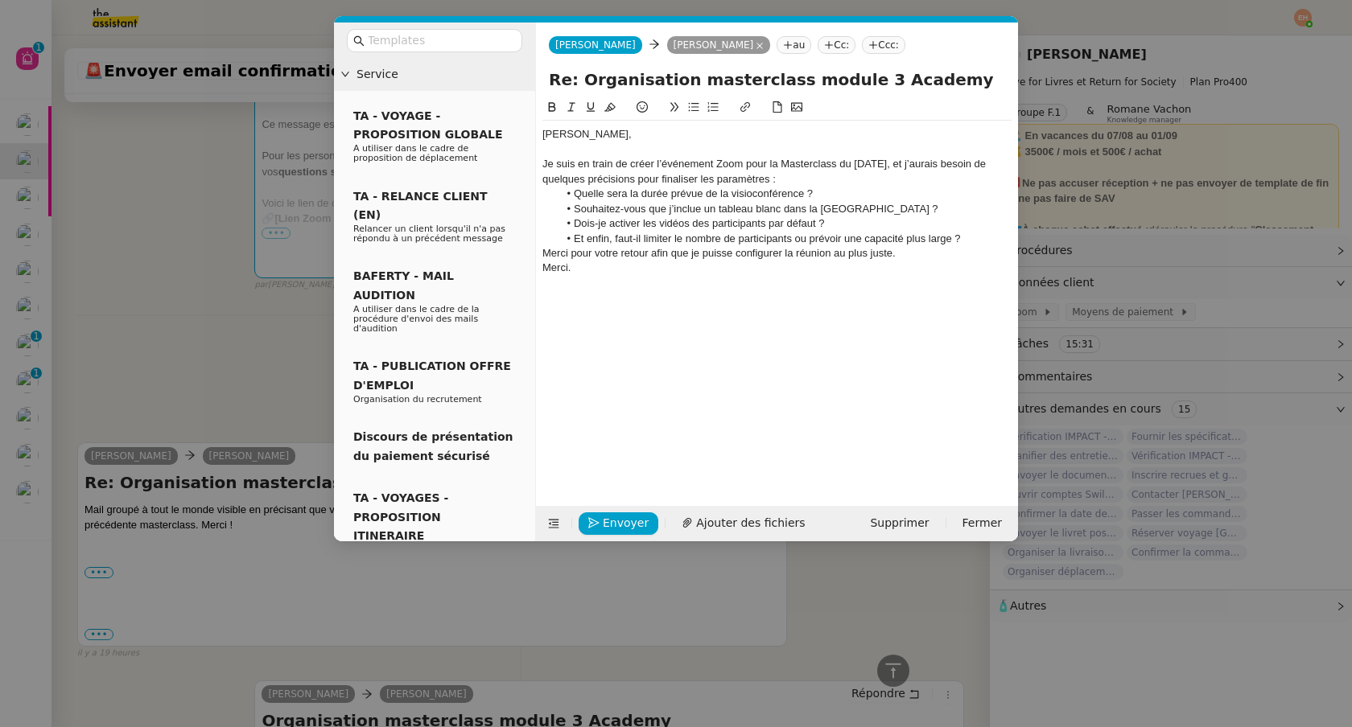
click at [797, 236] on li "Et enfin, faut-il limiter le nombre de participants ou prévoir une capacité plu…" at bounding box center [785, 239] width 454 height 14
click at [794, 249] on div "Merci pour votre retour afin que je puisse configurer la réunion au plus juste." at bounding box center [776, 253] width 469 height 14
click at [795, 237] on li "Et enfin, faut-il limiter le nombre de participants ou prévoir une capacité plu…" at bounding box center [785, 239] width 454 height 14
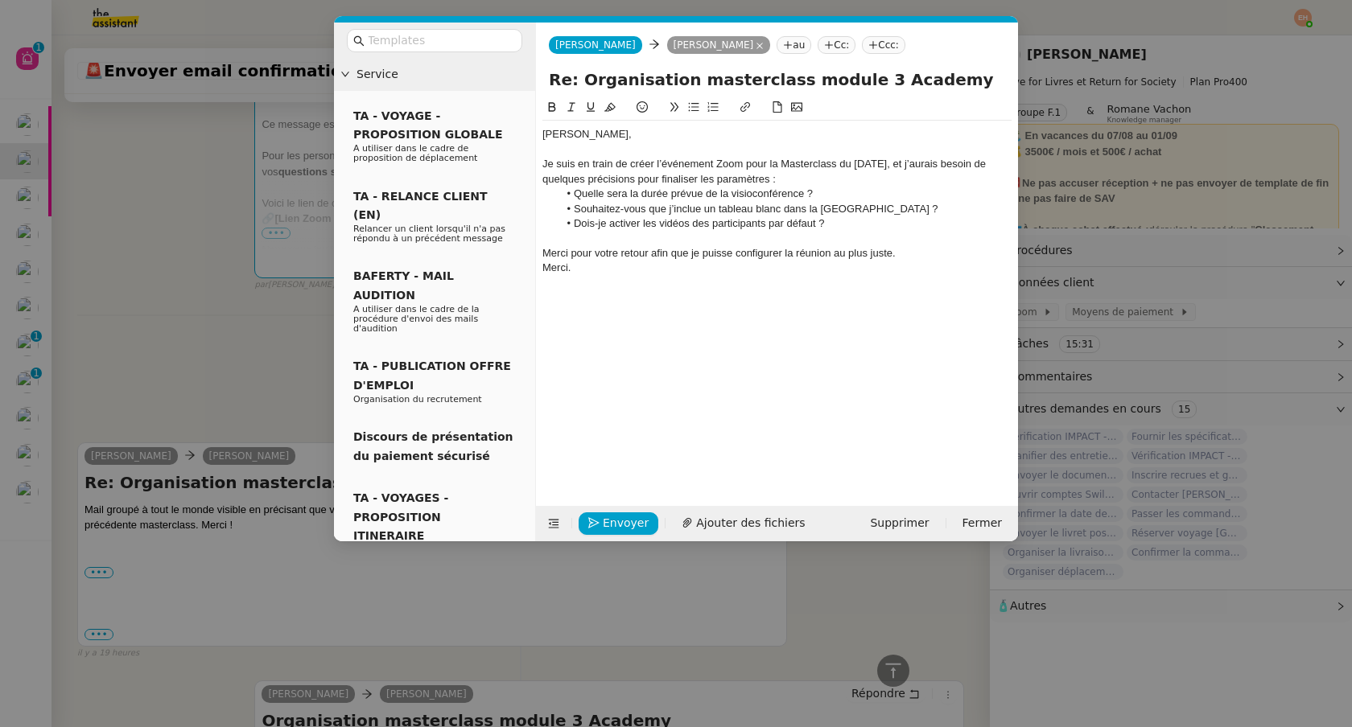
click at [784, 252] on div "Merci pour votre retour afin que je puisse configurer la réunion au plus juste." at bounding box center [776, 253] width 469 height 14
click at [594, 533] on button "Envoyer" at bounding box center [619, 524] width 80 height 23
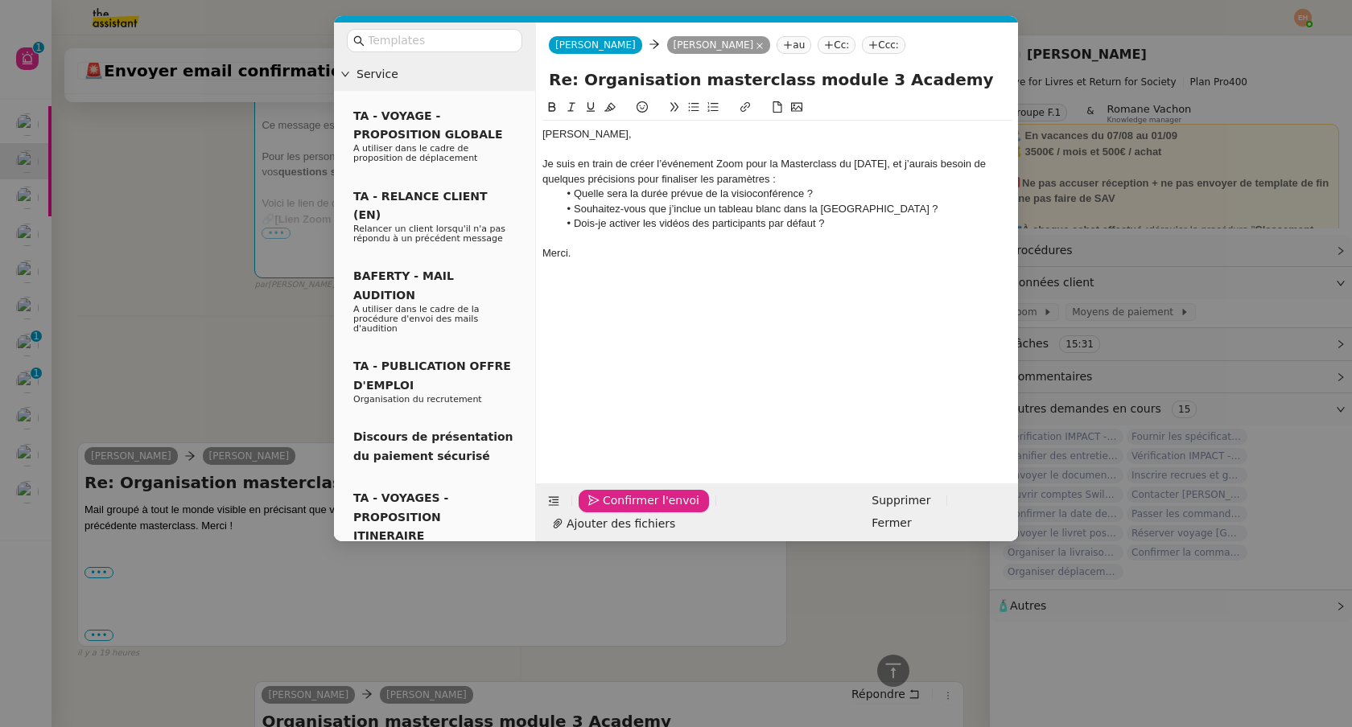
click at [594, 513] on button "Confirmer l'envoi" at bounding box center [644, 501] width 130 height 23
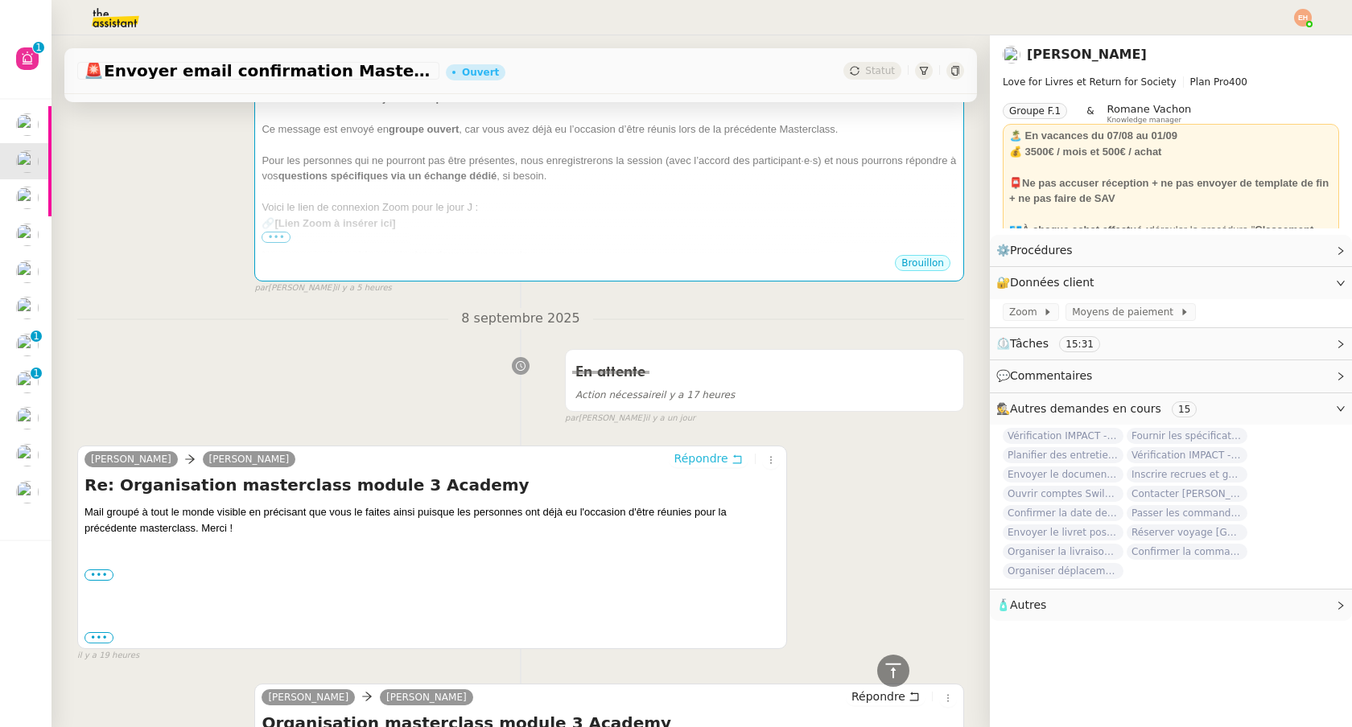
scroll to position [0, 0]
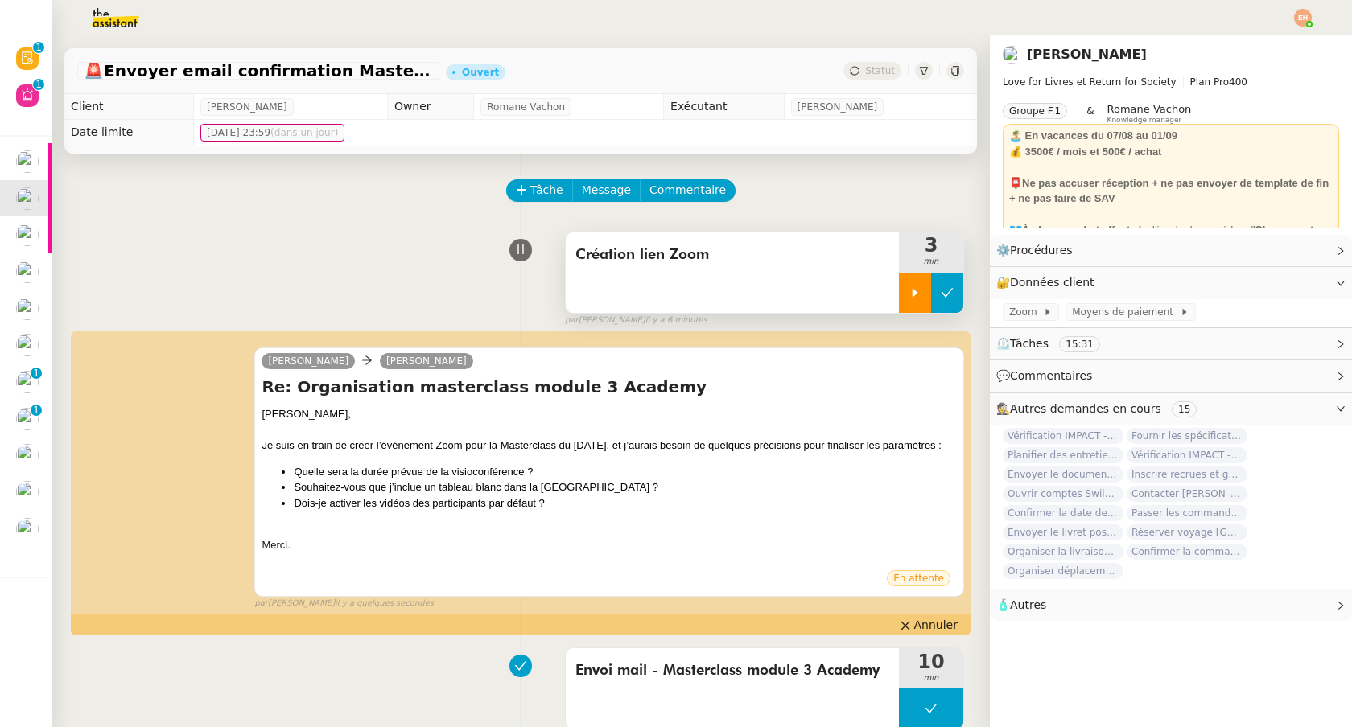
click at [947, 292] on icon at bounding box center [947, 292] width 13 height 13
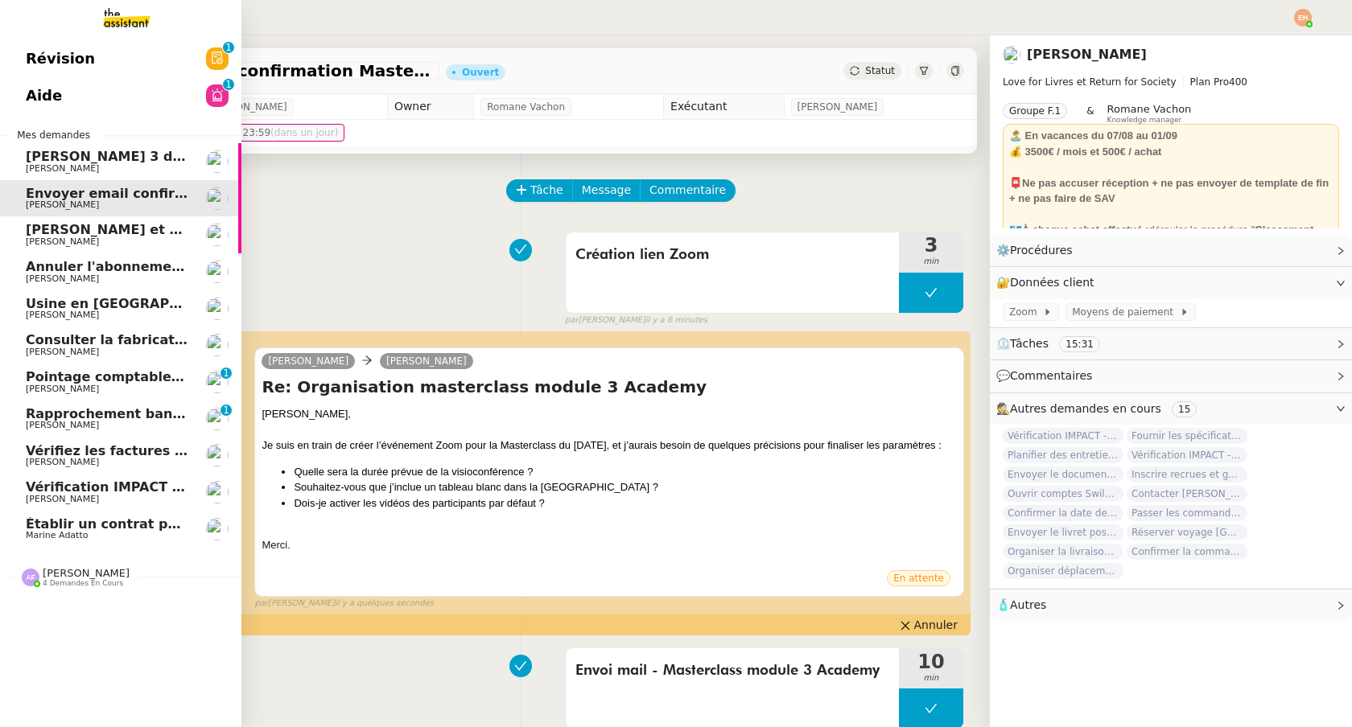
click at [98, 530] on span "Établir un contrat pour LMFR" at bounding box center [131, 524] width 211 height 15
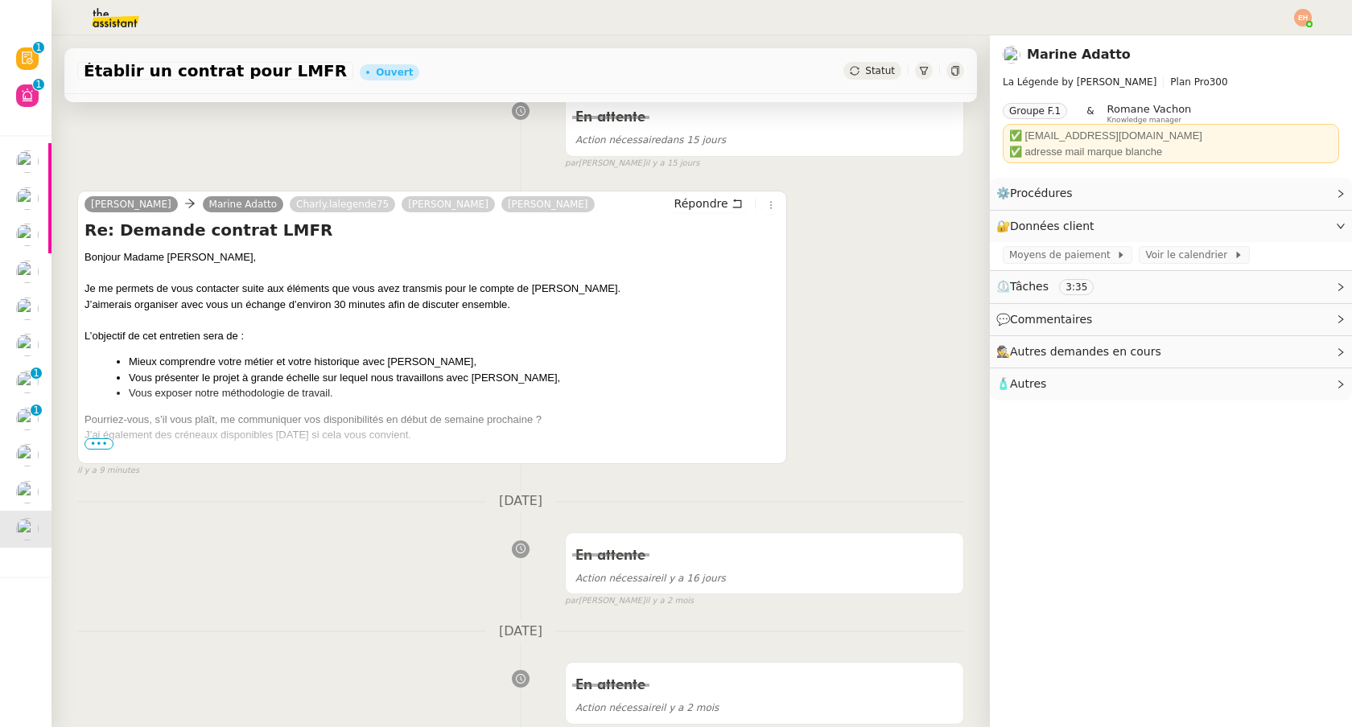
scroll to position [278, 0]
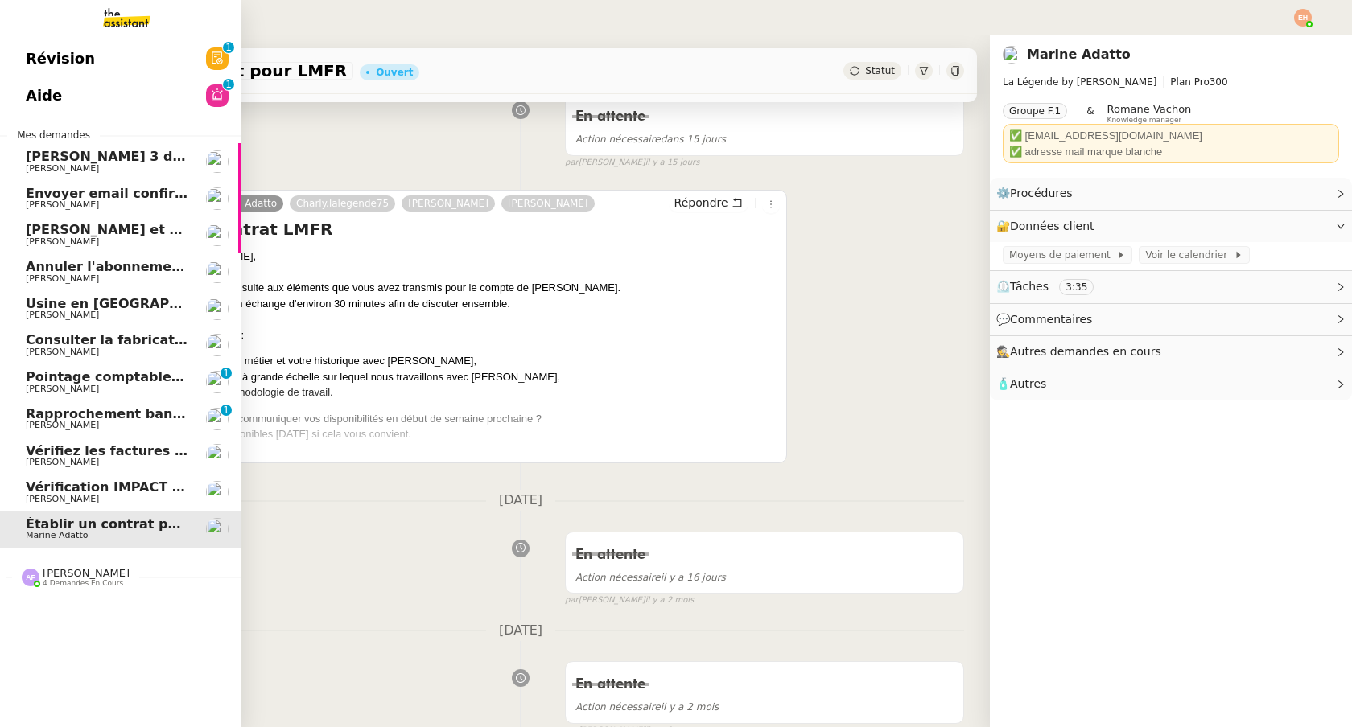
click at [167, 162] on span "[PERSON_NAME] 3 devis de ménage" at bounding box center [156, 156] width 261 height 15
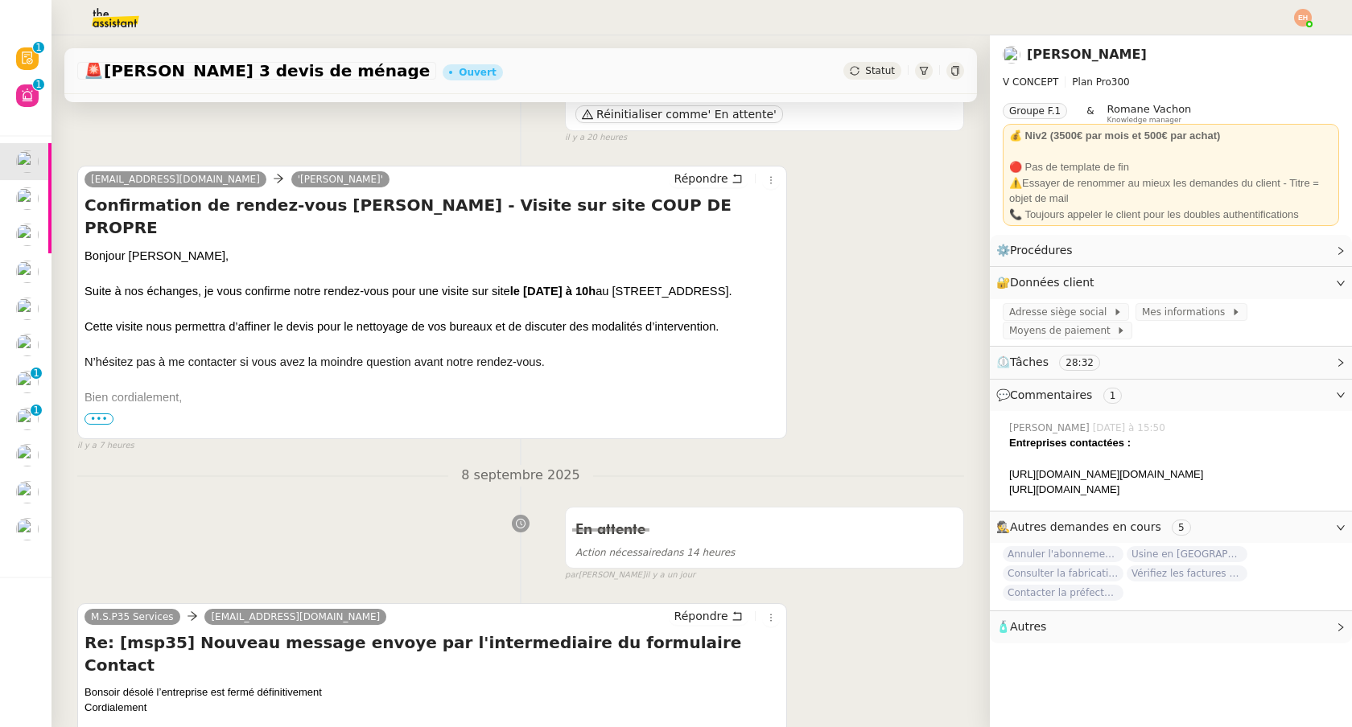
scroll to position [256, 0]
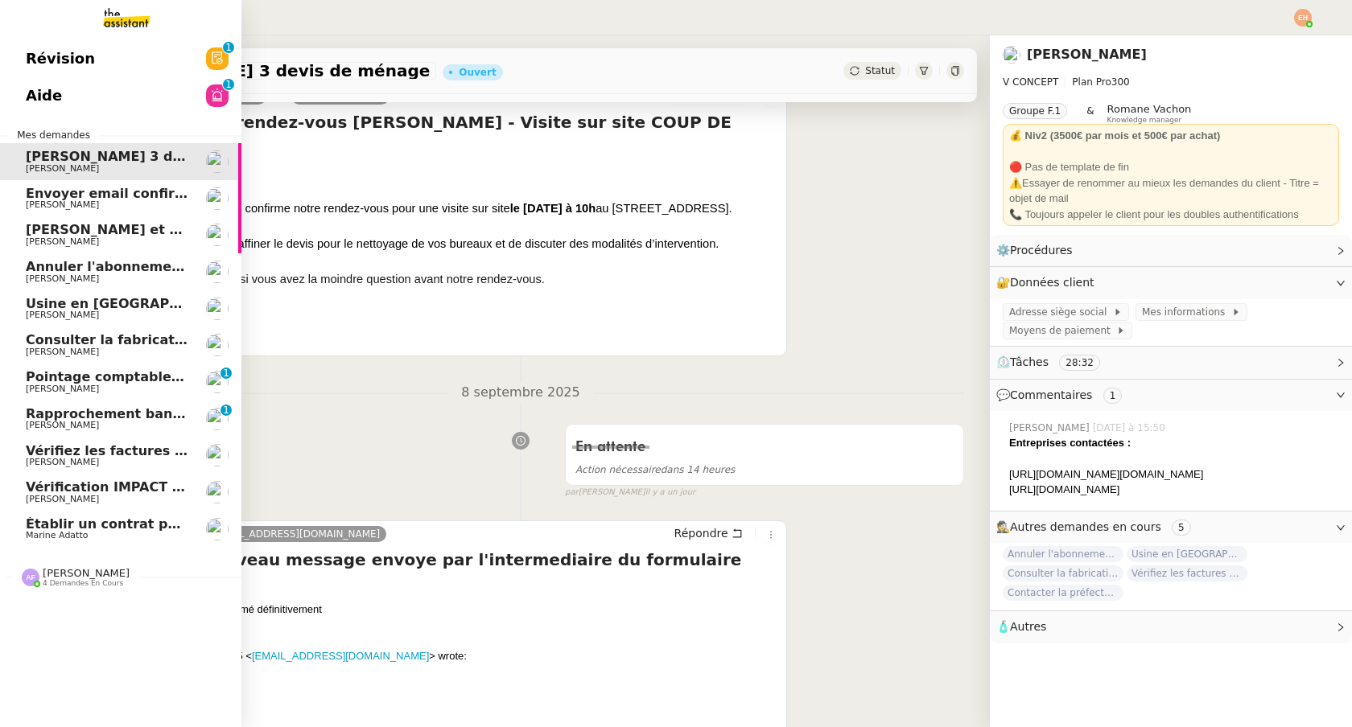
click at [42, 196] on span "Envoyer email confirmation Masterclass" at bounding box center [171, 193] width 290 height 15
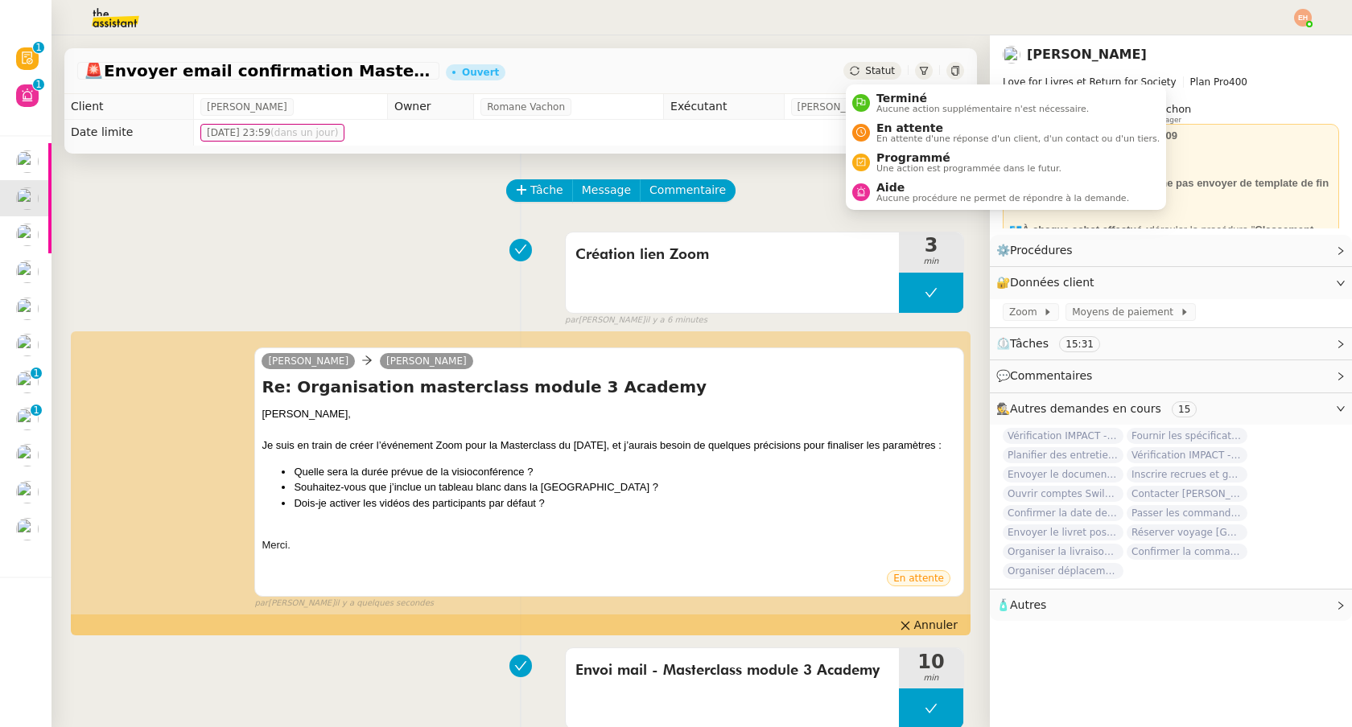
click at [881, 76] on div "Statut" at bounding box center [872, 71] width 58 height 18
click at [904, 136] on span "En attente d'une réponse d'un client, d'un contact ou d'un tiers." at bounding box center [1017, 138] width 283 height 9
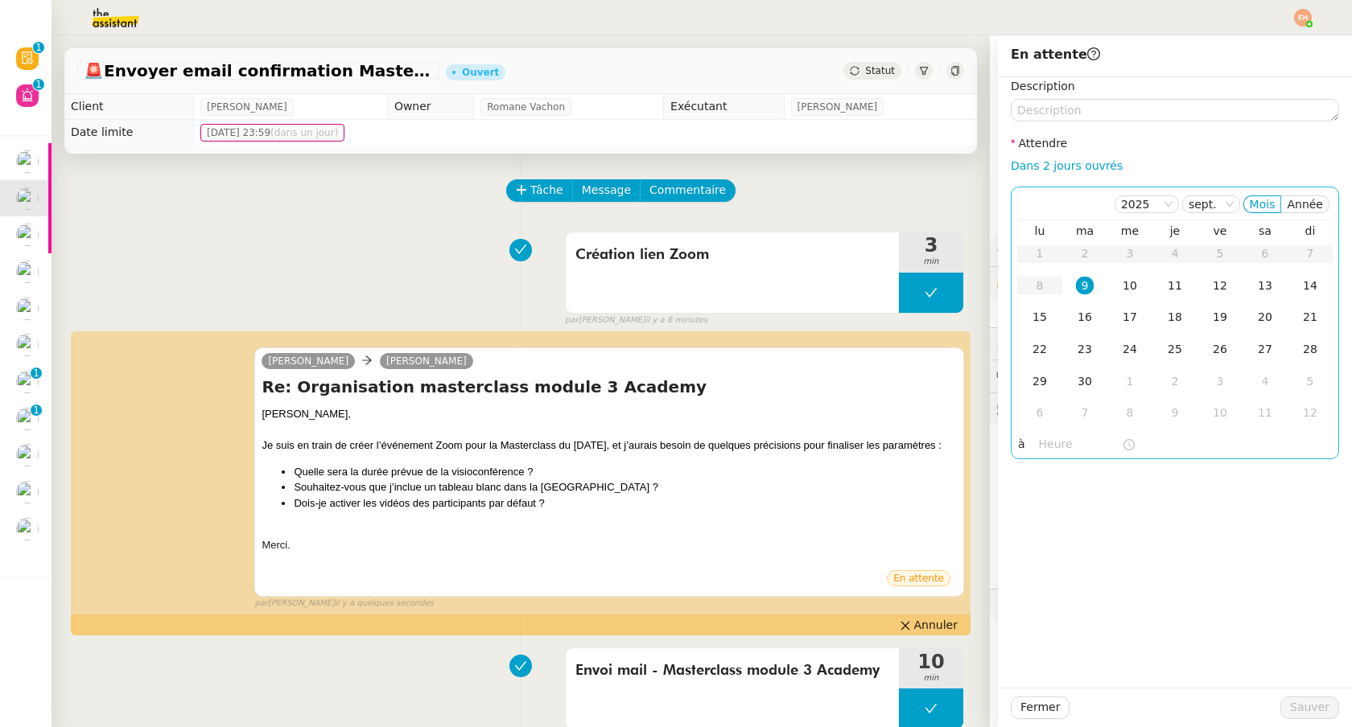
click at [1090, 281] on div "9" at bounding box center [1085, 286] width 18 height 18
click at [1128, 286] on div "10" at bounding box center [1130, 286] width 18 height 18
click at [1315, 702] on span "Sauver" at bounding box center [1309, 707] width 39 height 19
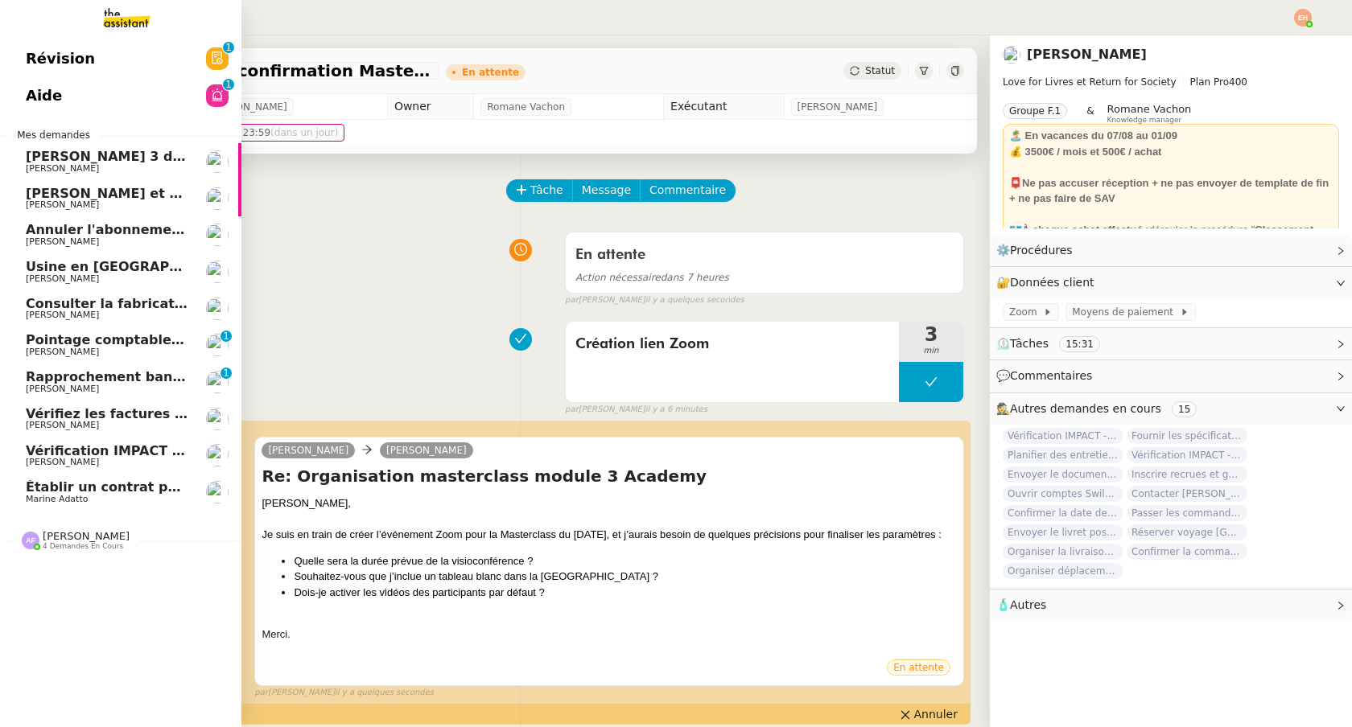
click at [41, 197] on span "[PERSON_NAME] et analyser les candidatures LinkedIn" at bounding box center [224, 193] width 397 height 15
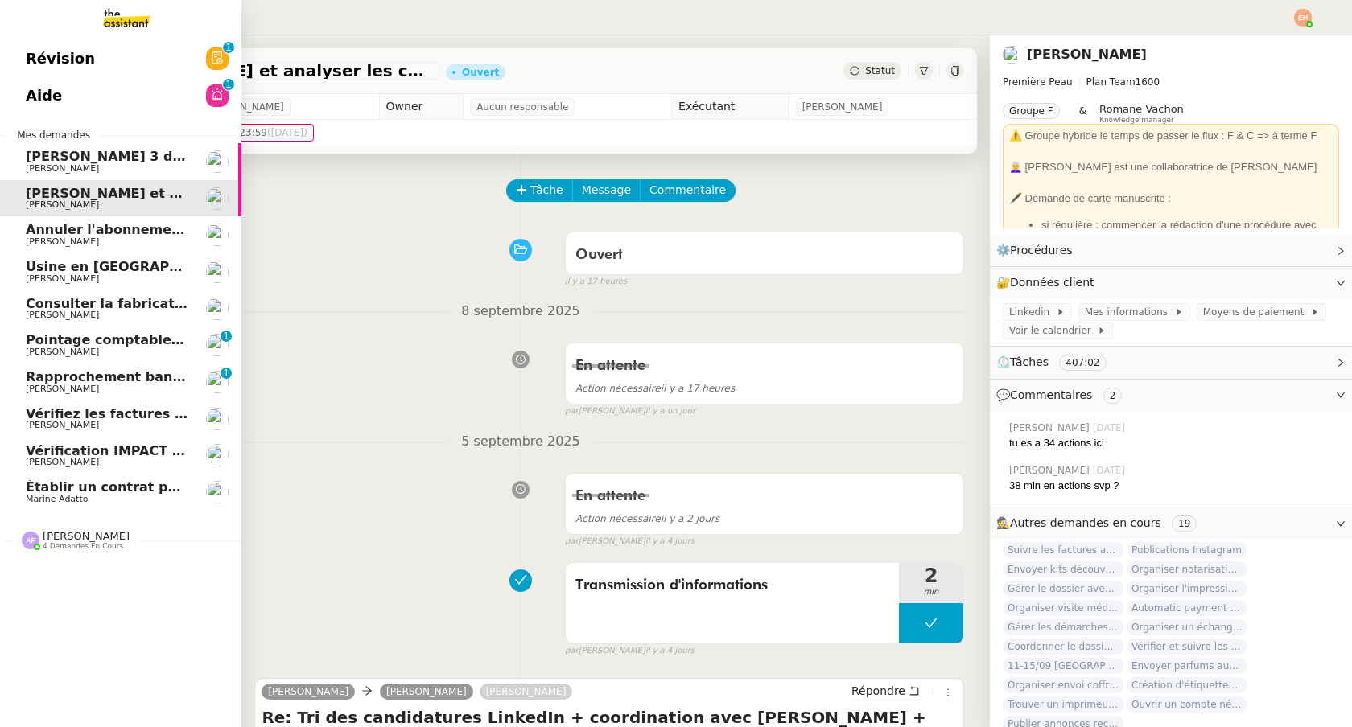
click at [56, 228] on span "Annuler l'abonnement Livebox" at bounding box center [136, 229] width 221 height 15
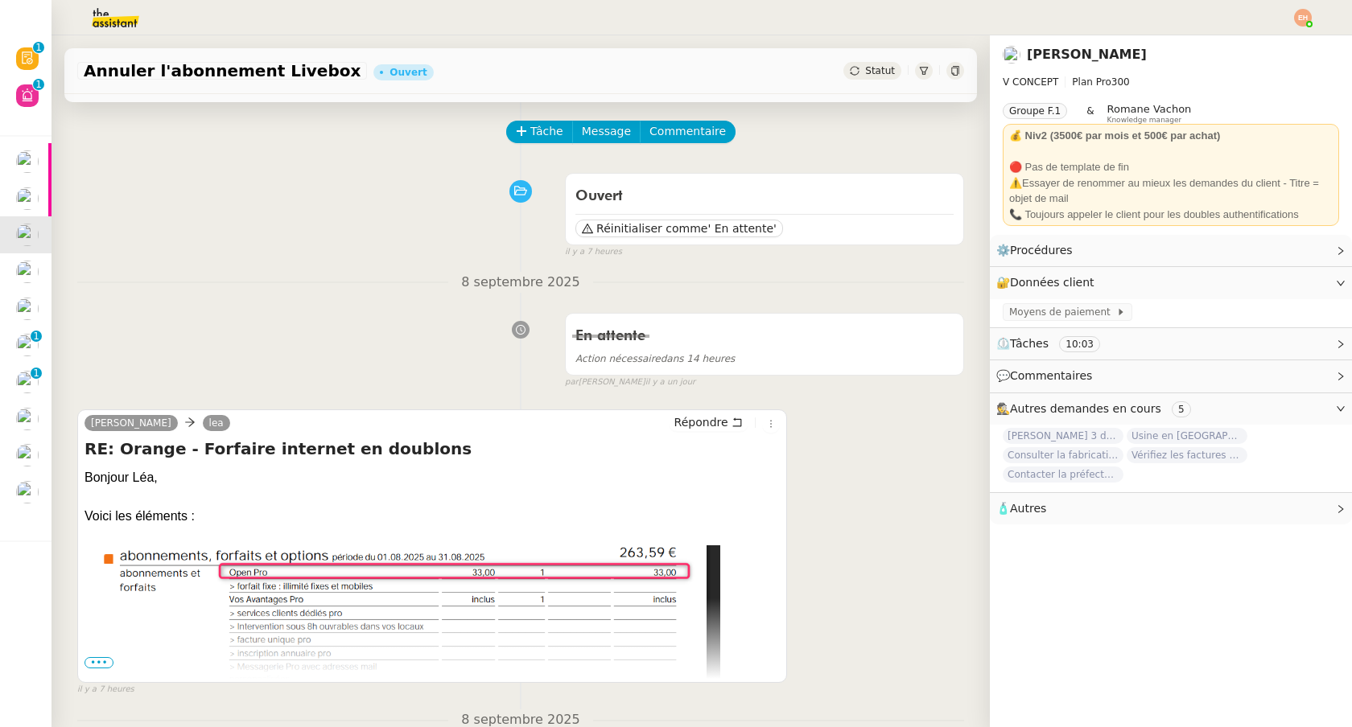
scroll to position [60, 0]
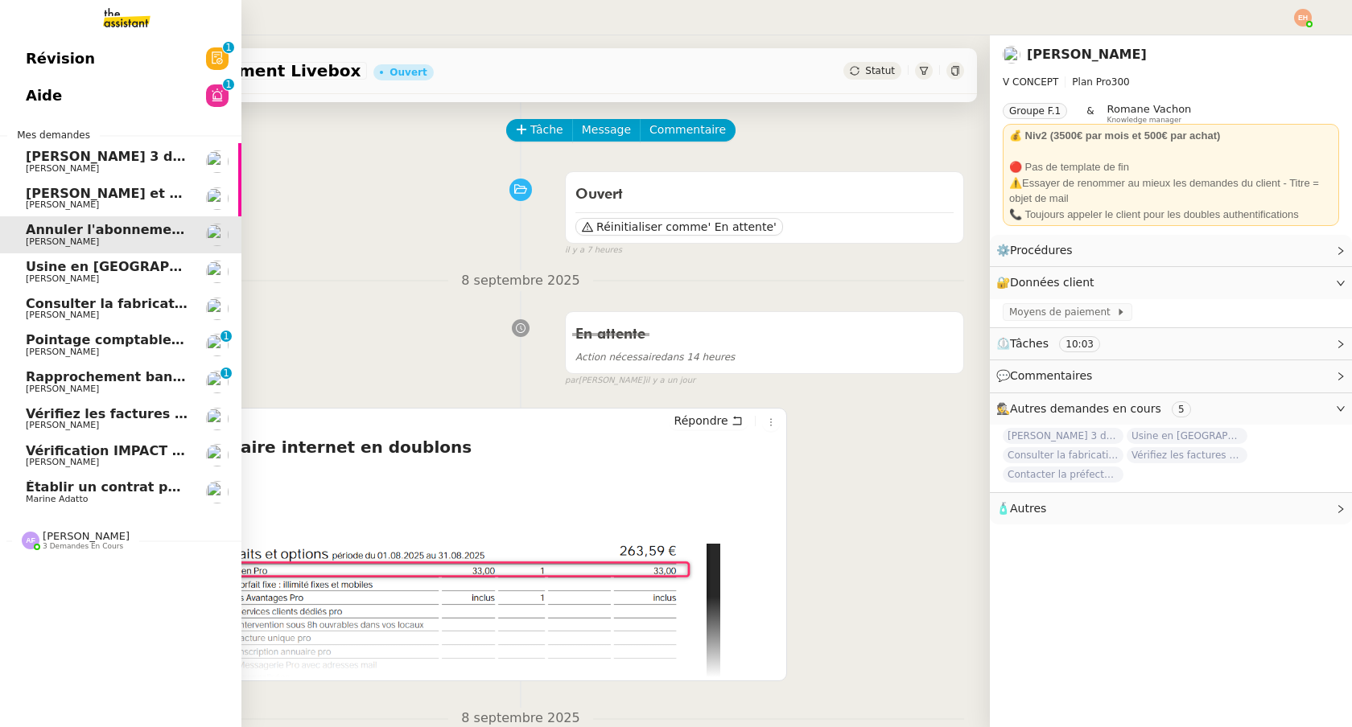
click at [98, 189] on span "[PERSON_NAME] et analyser les candidatures LinkedIn" at bounding box center [224, 193] width 397 height 15
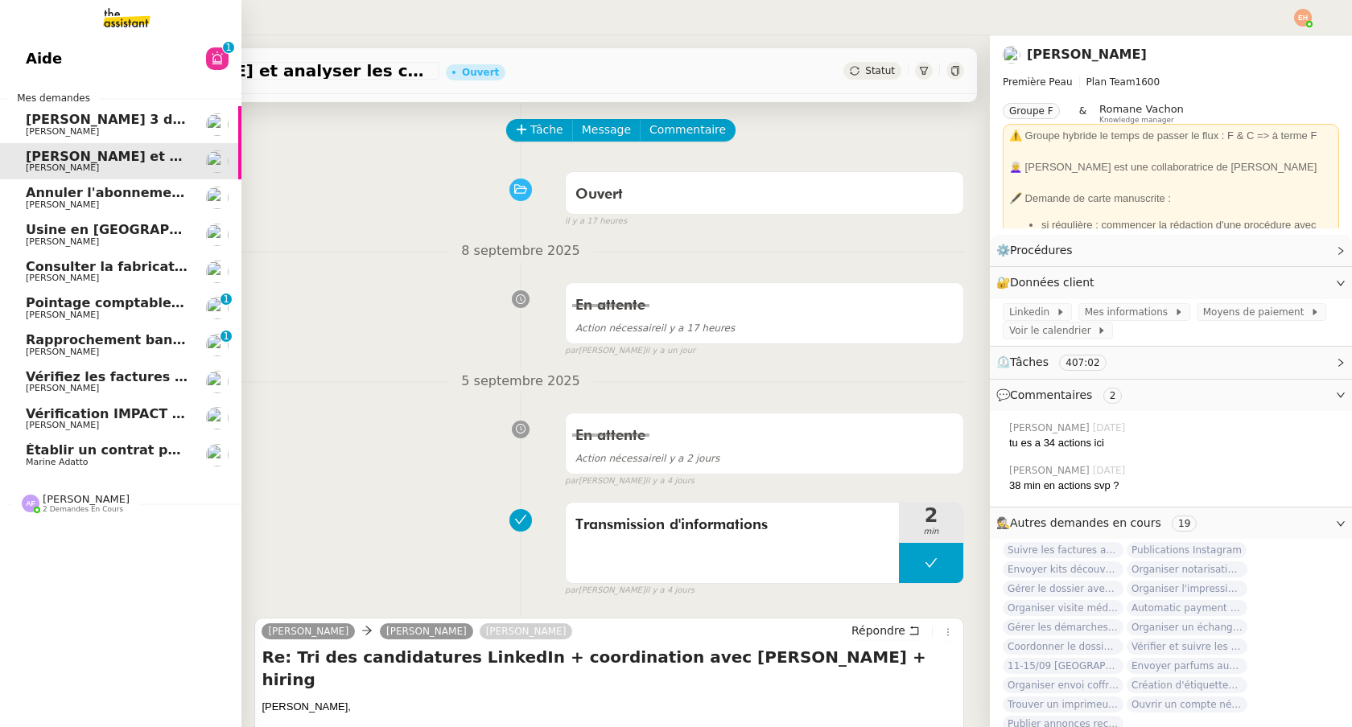
click at [115, 451] on span "Établir un contrat pour LMFR" at bounding box center [131, 450] width 211 height 15
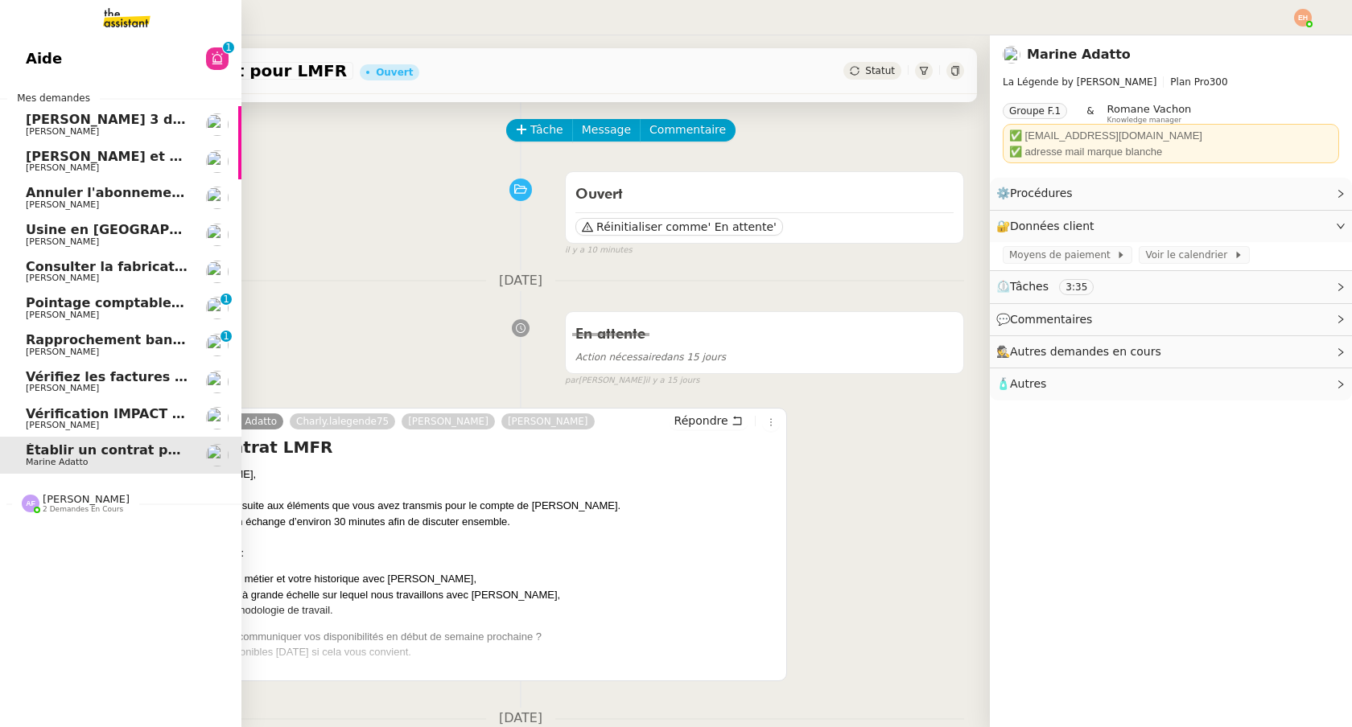
click at [117, 431] on link "Vérification IMPACT - AEPC CONCORDE [PERSON_NAME]" at bounding box center [120, 419] width 241 height 37
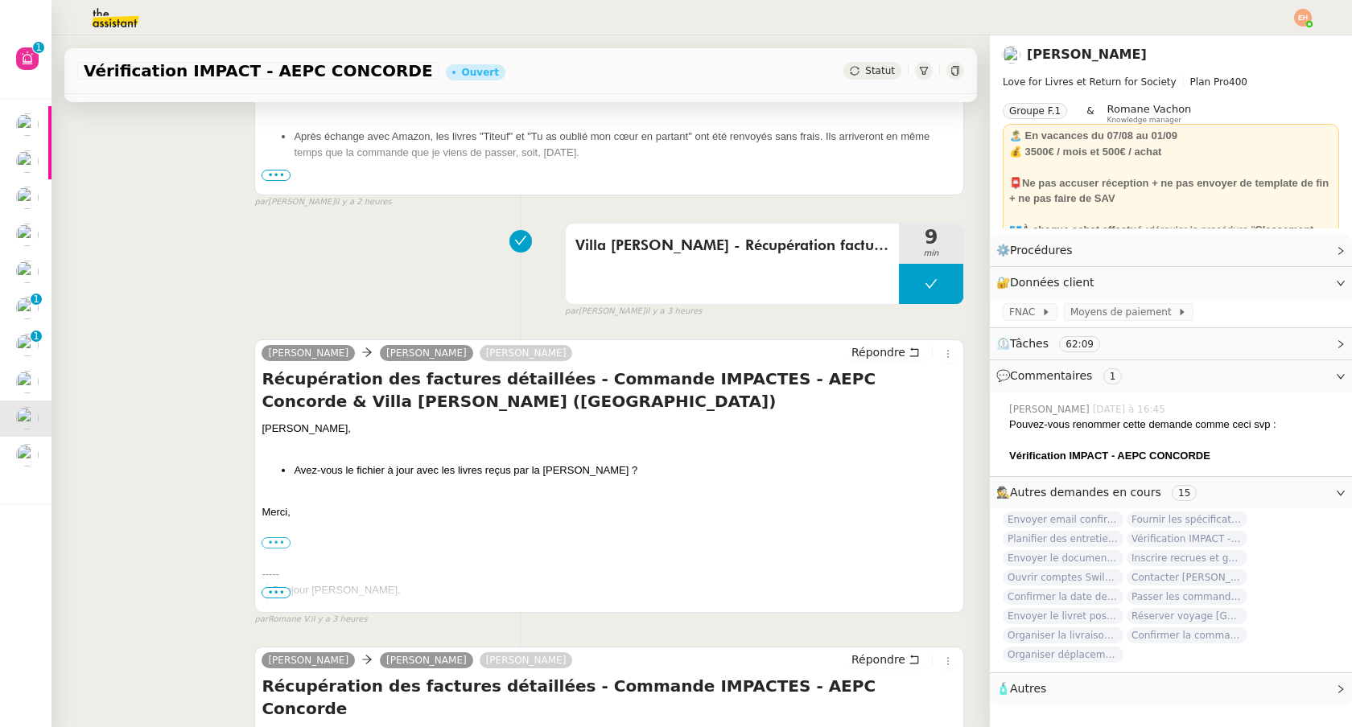
scroll to position [485, 0]
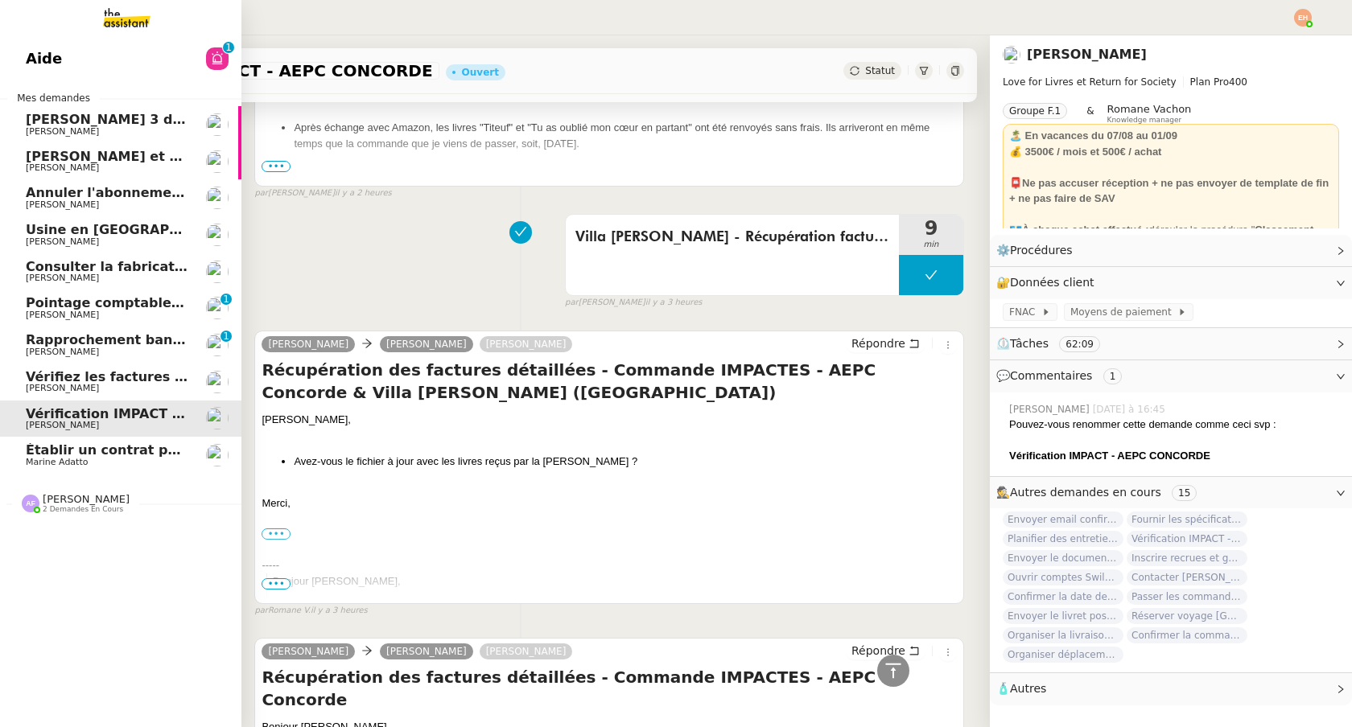
click at [80, 159] on span "[PERSON_NAME] et analyser les candidatures LinkedIn" at bounding box center [224, 156] width 397 height 15
